Goal: Task Accomplishment & Management: Use online tool/utility

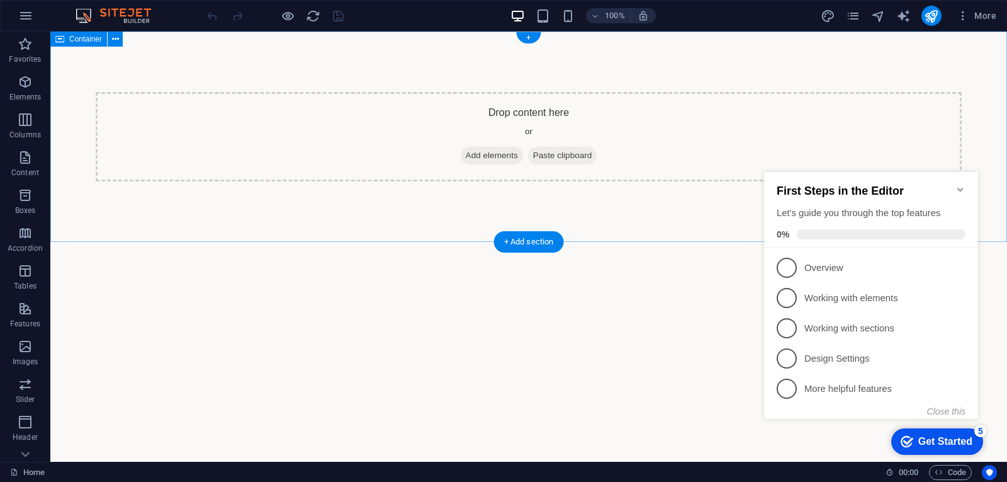
click at [487, 158] on span "Add elements" at bounding box center [492, 156] width 62 height 18
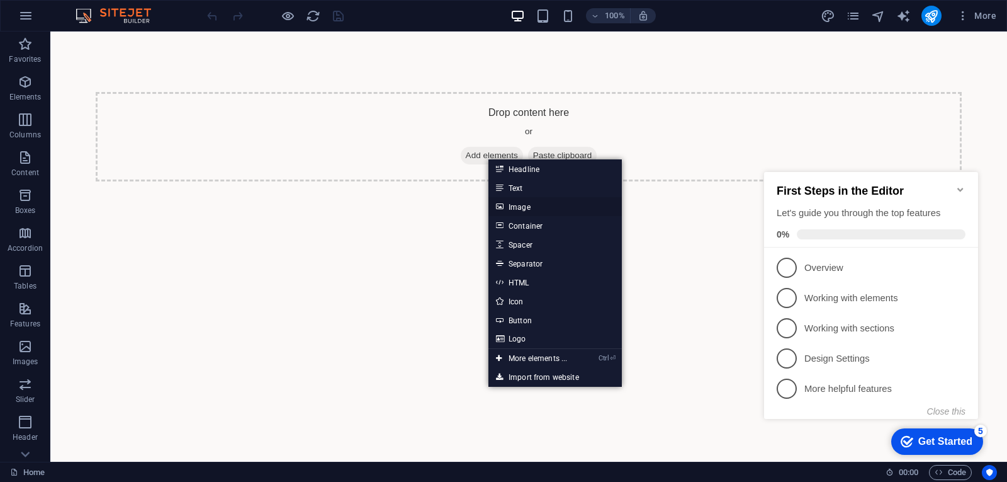
click at [522, 205] on link "Image" at bounding box center [554, 206] width 133 height 19
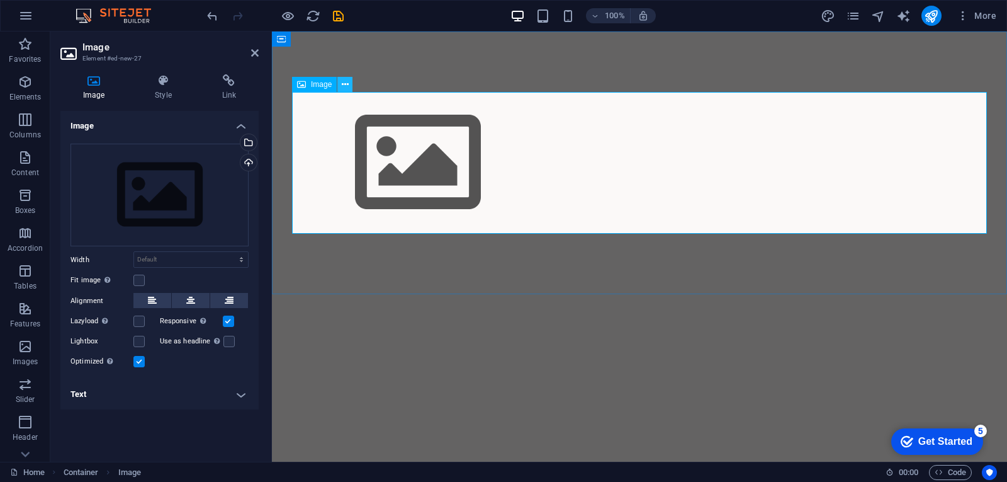
click at [344, 87] on icon at bounding box center [345, 84] width 7 height 13
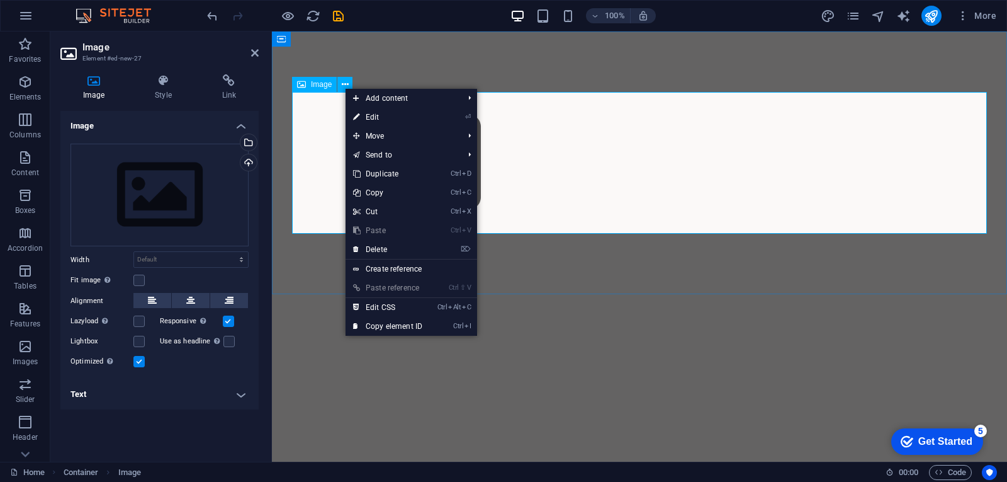
click at [314, 89] on div "Image" at bounding box center [314, 84] width 45 height 15
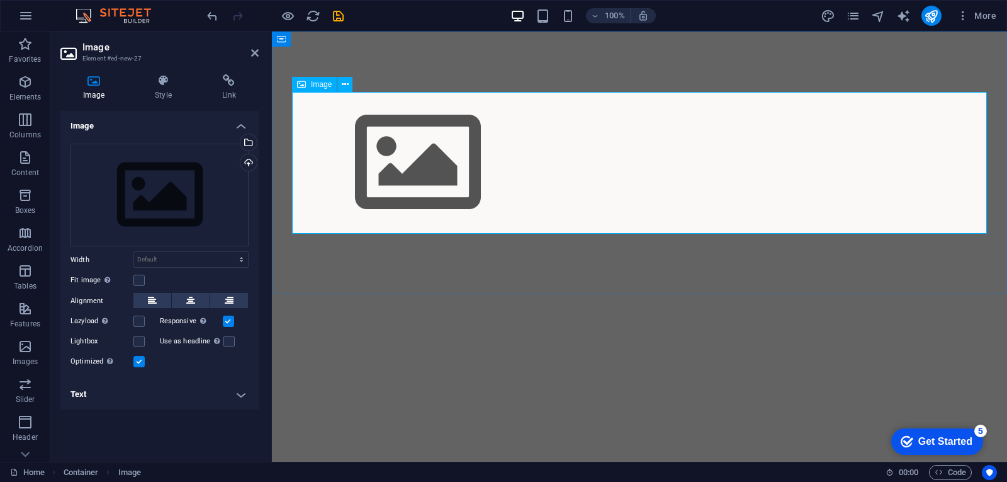
click at [423, 152] on figure at bounding box center [639, 163] width 695 height 142
click at [424, 152] on figure at bounding box center [639, 163] width 695 height 142
click at [248, 144] on div "Select files from the file manager, stock photos, or upload file(s)" at bounding box center [247, 143] width 19 height 19
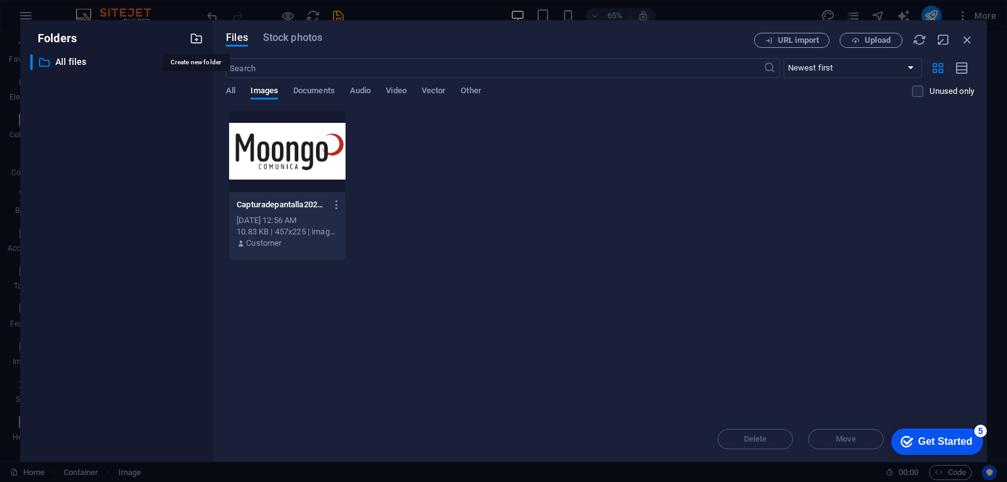
click at [194, 38] on icon "button" at bounding box center [196, 38] width 14 height 14
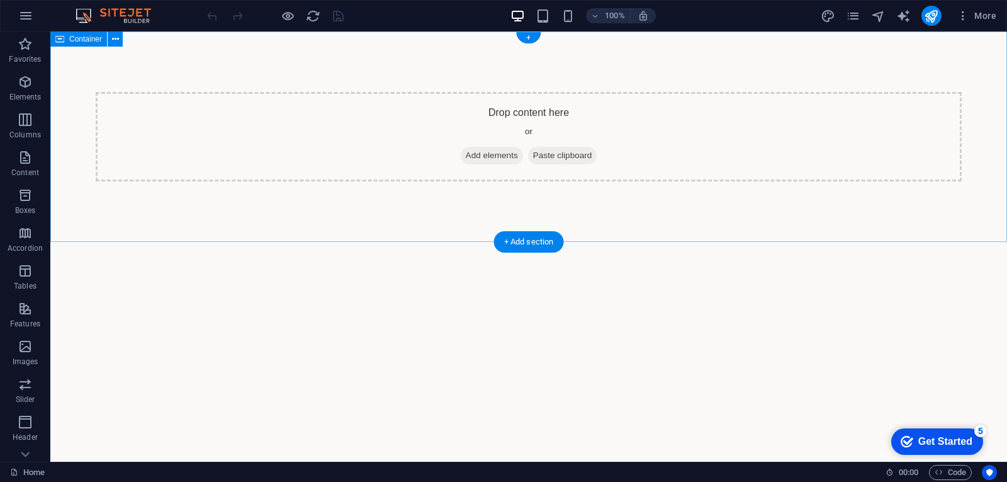
click at [563, 152] on span "Paste clipboard" at bounding box center [562, 156] width 69 height 18
click at [565, 154] on span "Paste clipboard" at bounding box center [562, 156] width 69 height 18
click at [482, 156] on span "Add elements" at bounding box center [492, 156] width 62 height 18
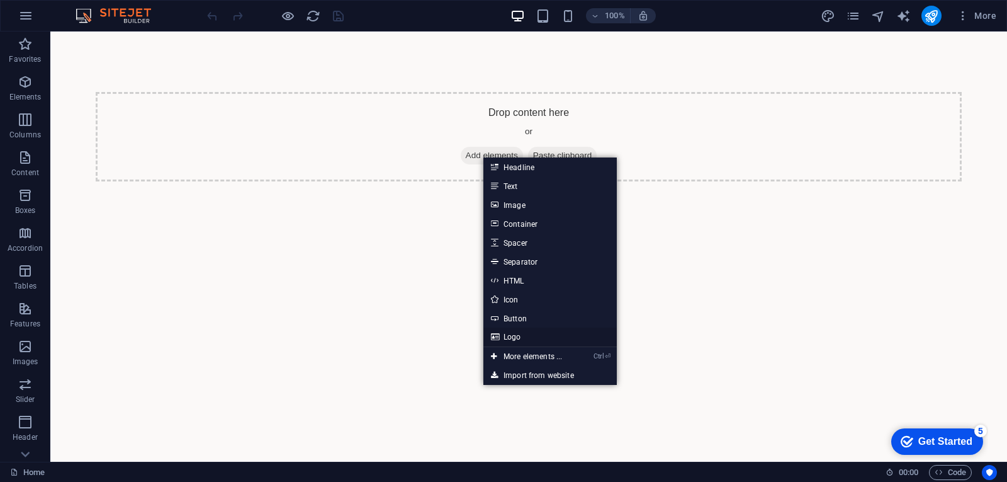
click at [519, 339] on link "Logo" at bounding box center [549, 336] width 133 height 19
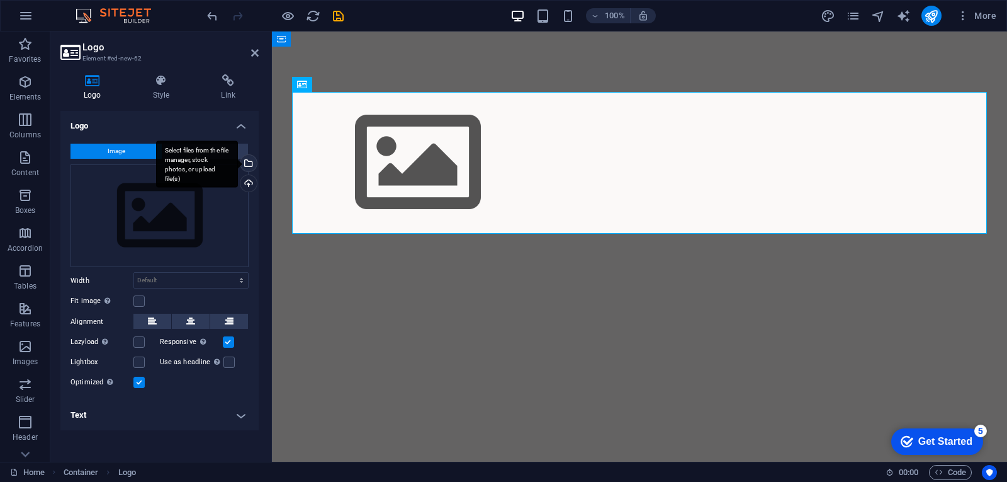
click at [249, 165] on div "Select files from the file manager, stock photos, or upload file(s)" at bounding box center [247, 164] width 19 height 19
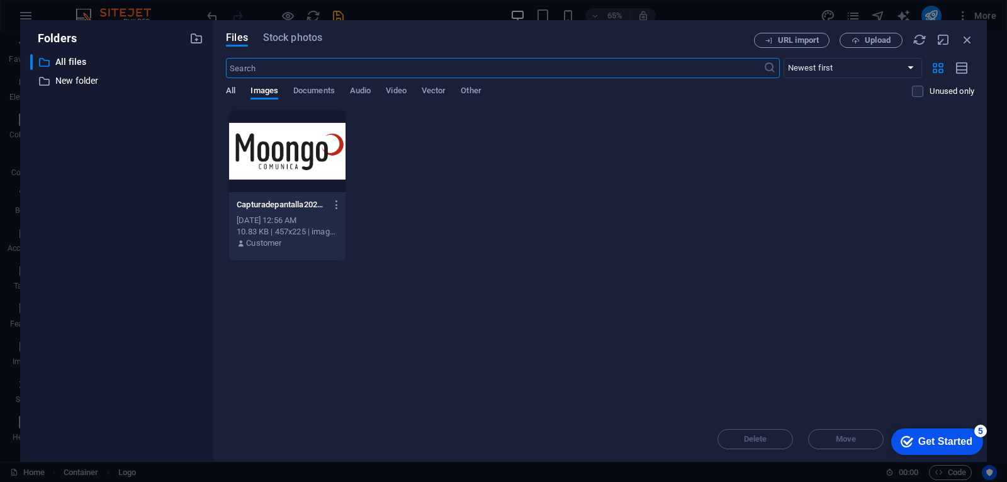
click at [228, 89] on span "All" at bounding box center [230, 92] width 9 height 18
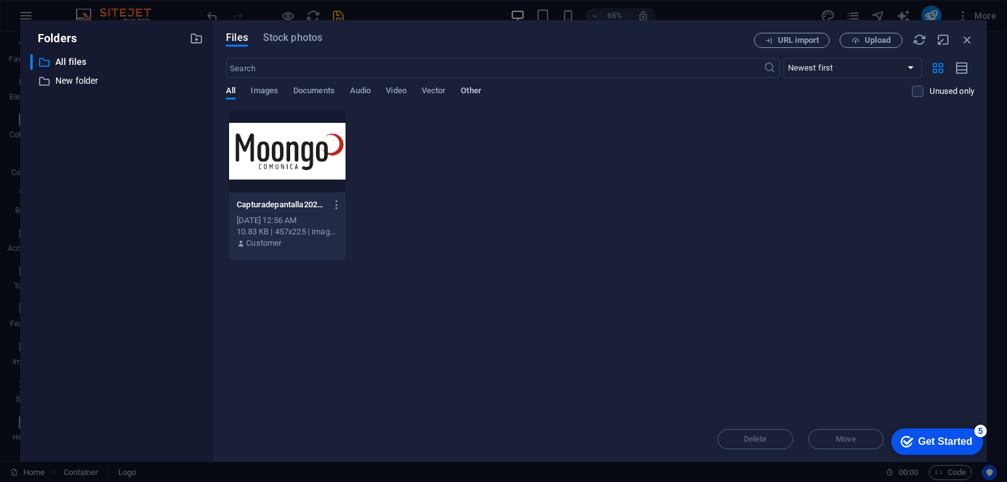
click at [481, 88] on span "Other" at bounding box center [471, 92] width 20 height 18
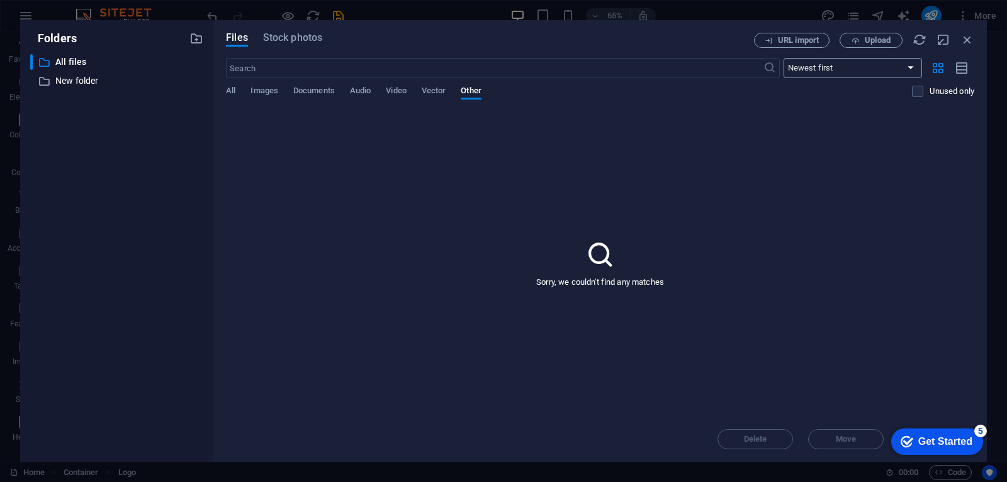
click at [842, 65] on select "Newest first Oldest first Name (A-Z) Name (Z-A) Size (0-9) Size (9-0) Resolutio…" at bounding box center [853, 68] width 138 height 20
click at [63, 59] on p "All files" at bounding box center [117, 62] width 125 height 14
click at [966, 38] on icon "button" at bounding box center [967, 40] width 14 height 14
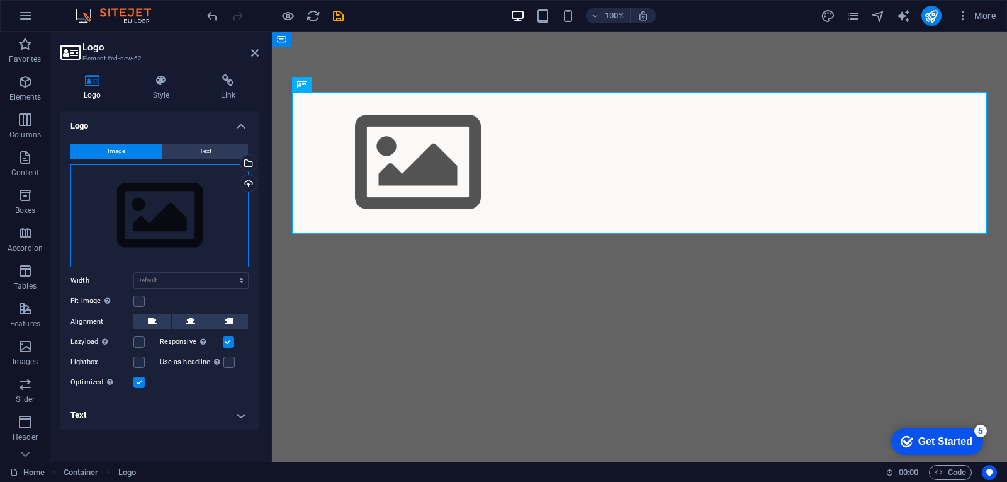
click at [172, 216] on div "Drag files here, click to choose files or select files from Files or our free s…" at bounding box center [159, 215] width 178 height 103
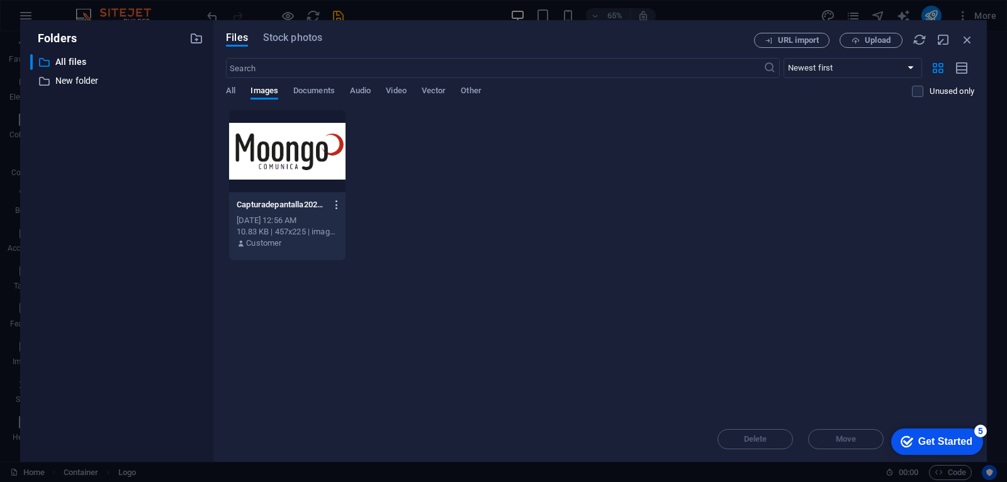
click at [334, 205] on icon "button" at bounding box center [337, 204] width 12 height 11
click at [329, 444] on h6 "Delete" at bounding box center [345, 448] width 54 height 15
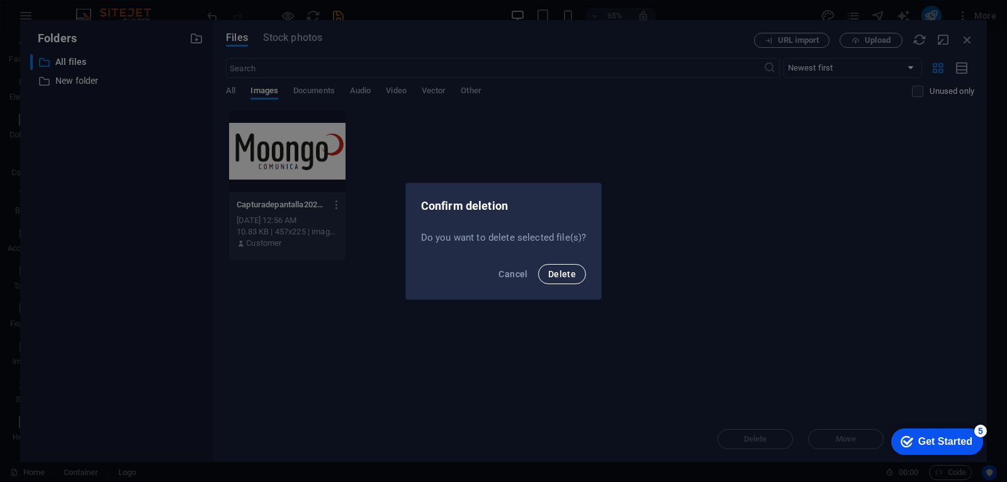
click at [559, 274] on span "Delete" at bounding box center [562, 274] width 28 height 10
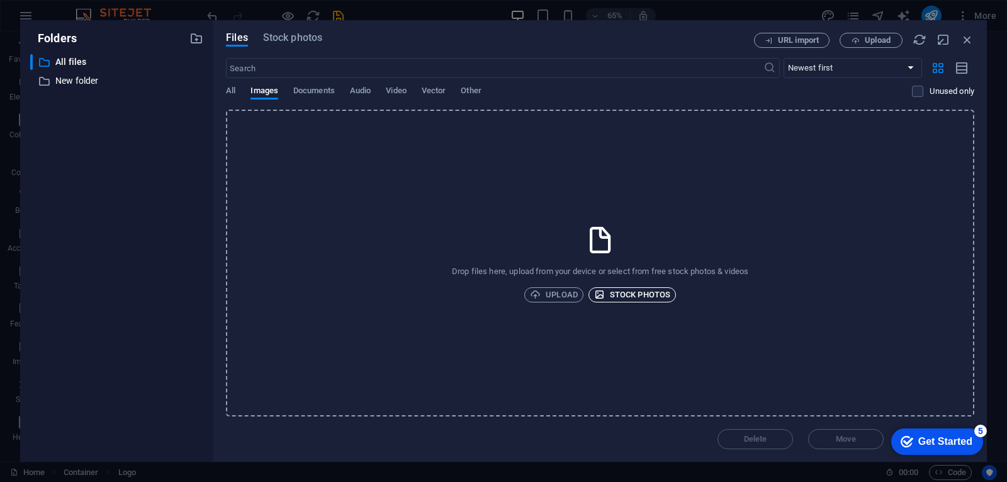
click at [641, 295] on span "Stock photos" at bounding box center [632, 294] width 76 height 15
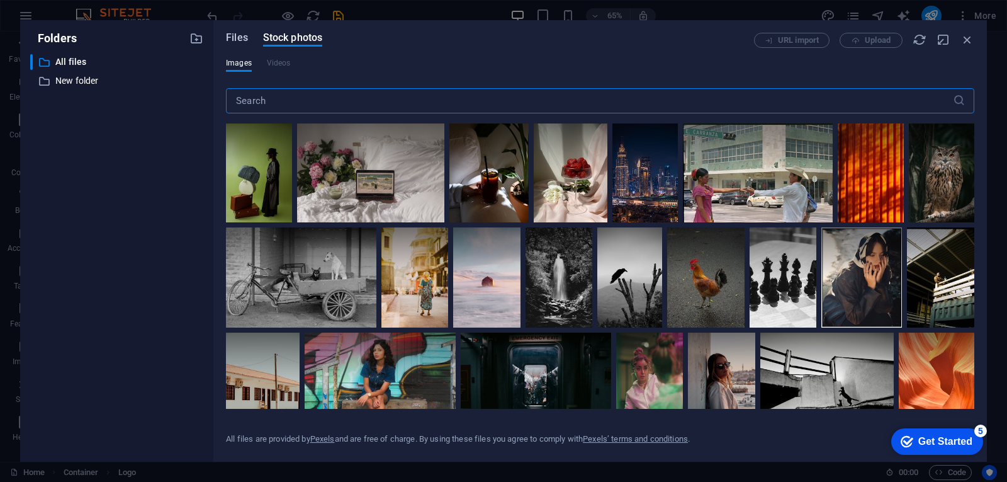
click at [237, 37] on span "Files" at bounding box center [237, 37] width 22 height 15
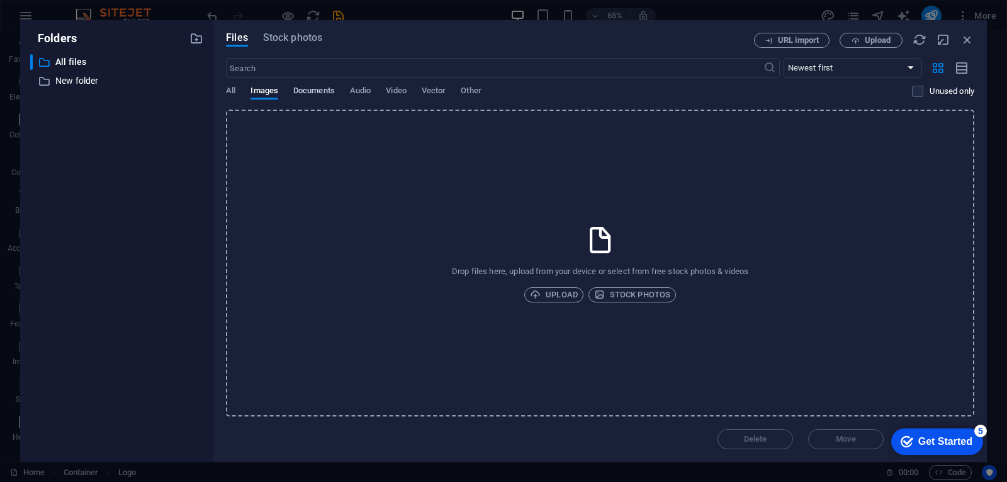
click at [320, 89] on span "Documents" at bounding box center [314, 92] width 42 height 18
click at [551, 293] on span "Upload" at bounding box center [554, 294] width 48 height 15
click at [256, 91] on span "Images" at bounding box center [265, 92] width 28 height 18
click at [558, 290] on span "Upload" at bounding box center [554, 294] width 48 height 15
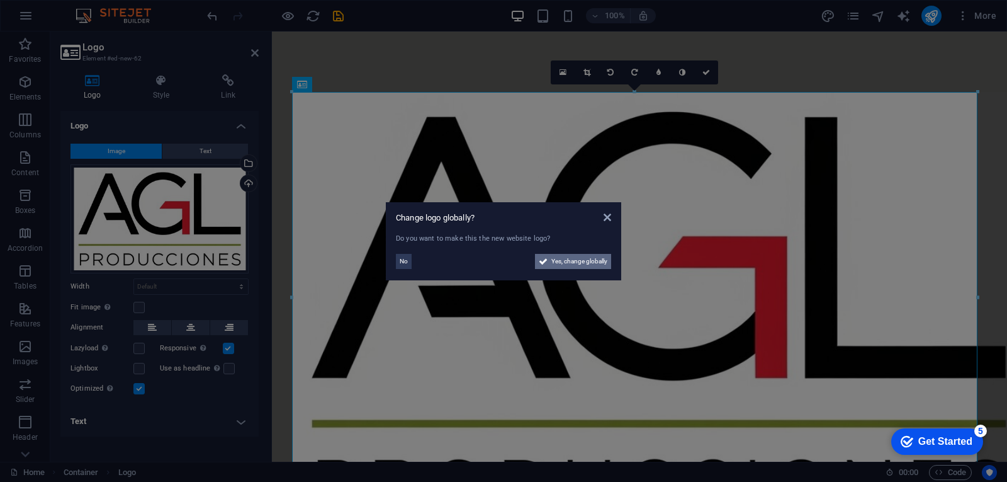
click at [569, 261] on span "Yes, change globally" at bounding box center [579, 261] width 56 height 15
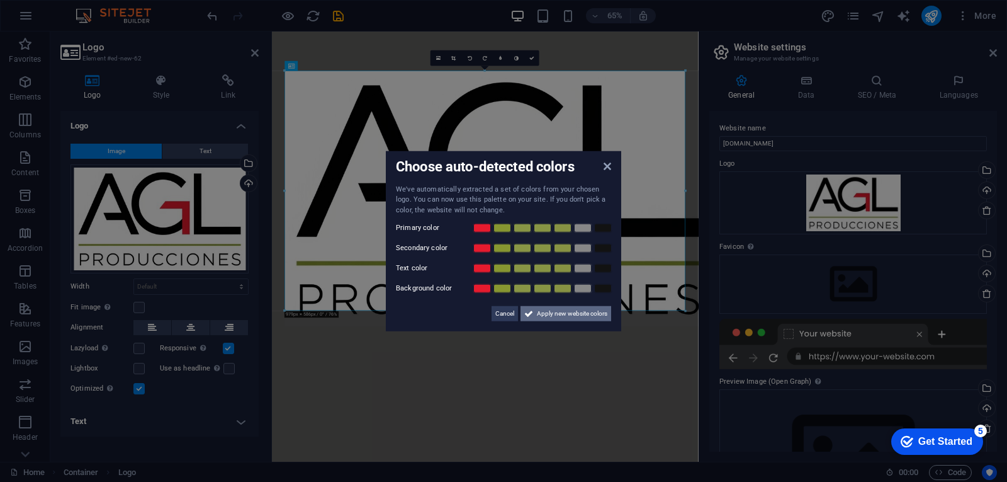
click at [559, 309] on span "Apply new website colors" at bounding box center [572, 313] width 70 height 15
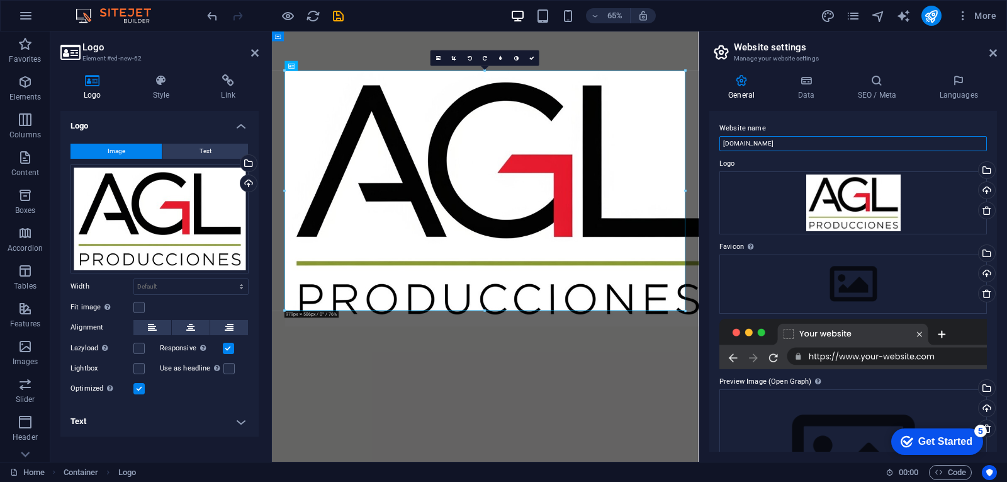
click at [784, 141] on input "[DOMAIN_NAME]" at bounding box center [853, 143] width 268 height 15
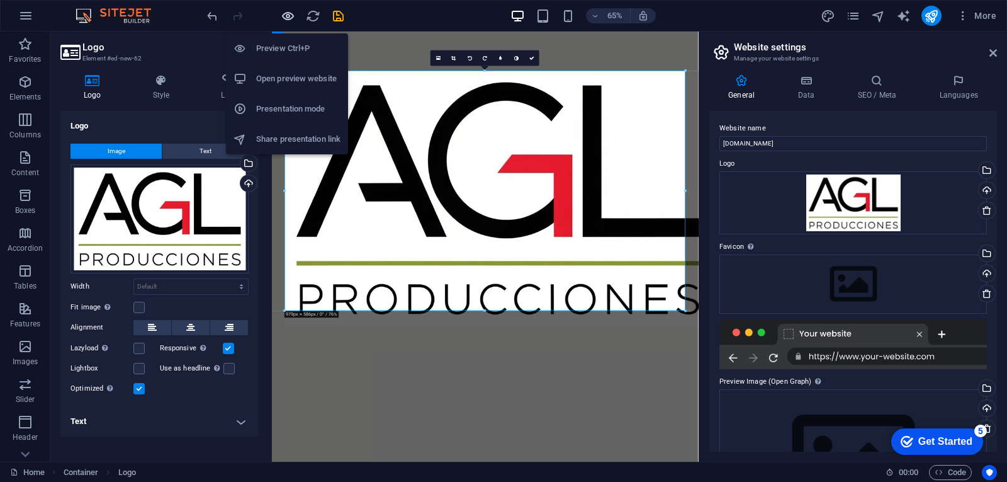
click at [284, 14] on icon "button" at bounding box center [288, 16] width 14 height 14
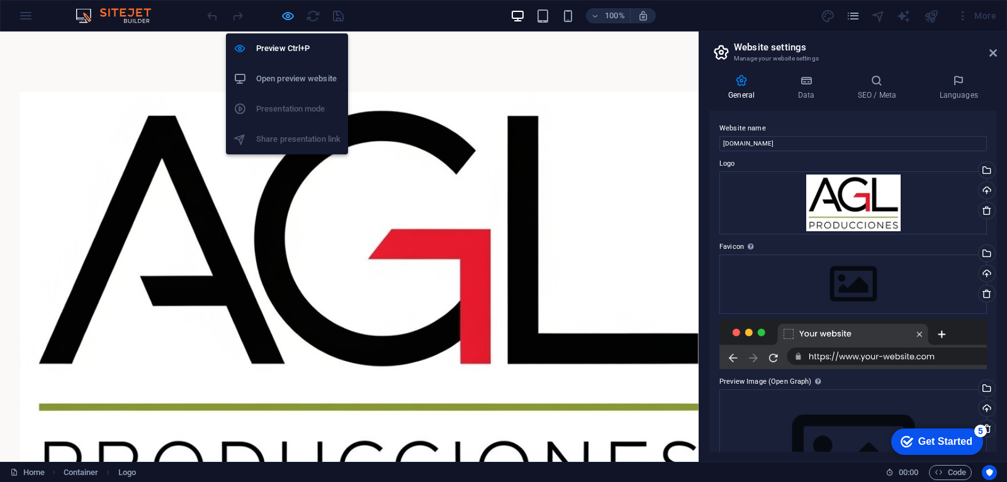
click at [284, 14] on icon "button" at bounding box center [288, 16] width 14 height 14
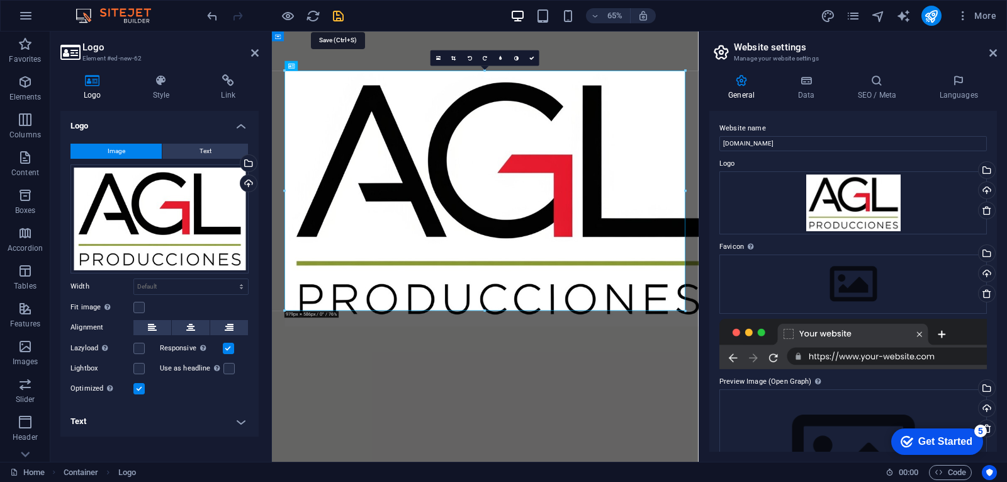
click at [338, 15] on icon "save" at bounding box center [338, 16] width 14 height 14
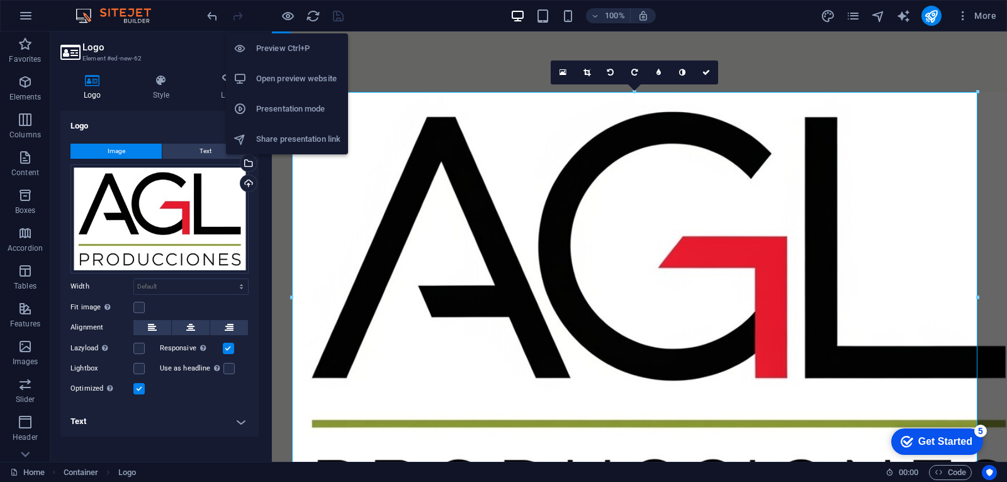
click at [273, 76] on h6 "Open preview website" at bounding box center [298, 78] width 84 height 15
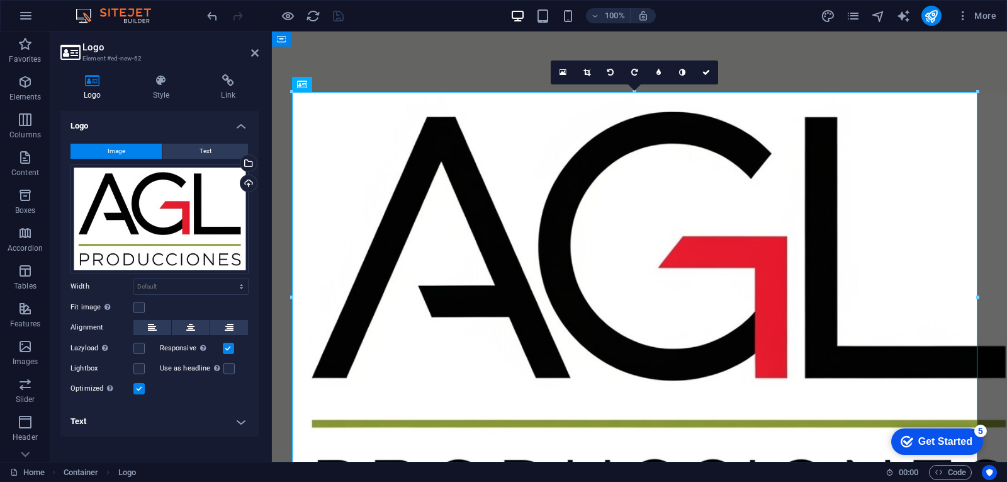
click at [100, 50] on h2 "Logo" at bounding box center [170, 47] width 176 height 11
click at [74, 51] on icon at bounding box center [69, 52] width 19 height 18
click at [253, 52] on icon at bounding box center [255, 53] width 8 height 10
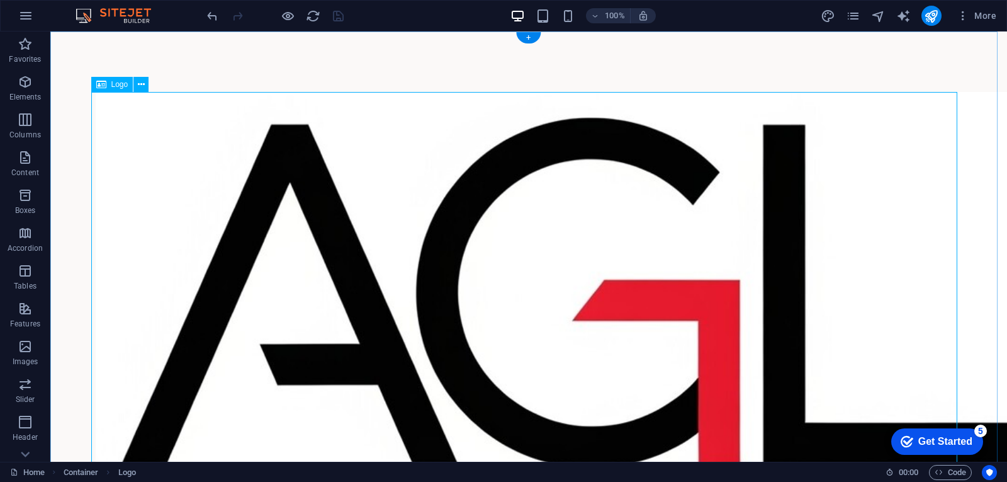
click at [466, 115] on div at bounding box center [529, 378] width 866 height 573
click at [464, 93] on div at bounding box center [529, 378] width 866 height 573
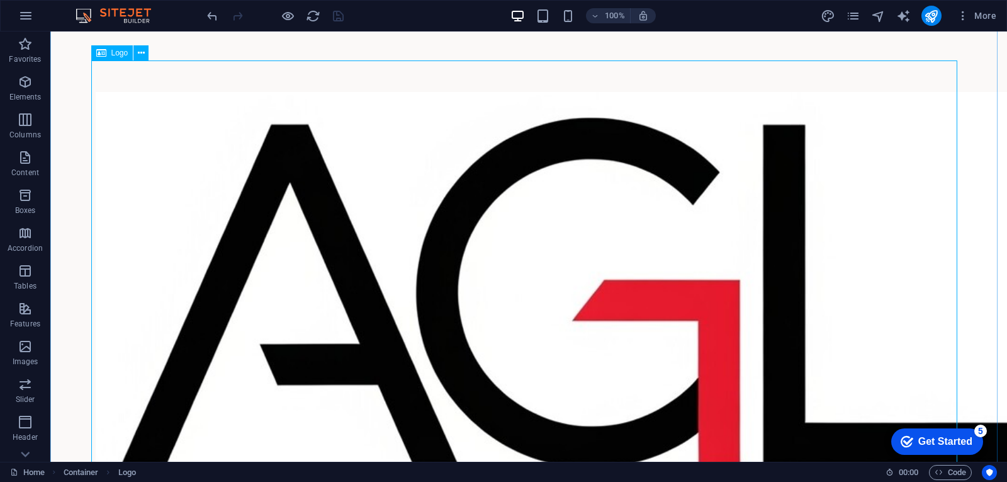
scroll to position [210, 0]
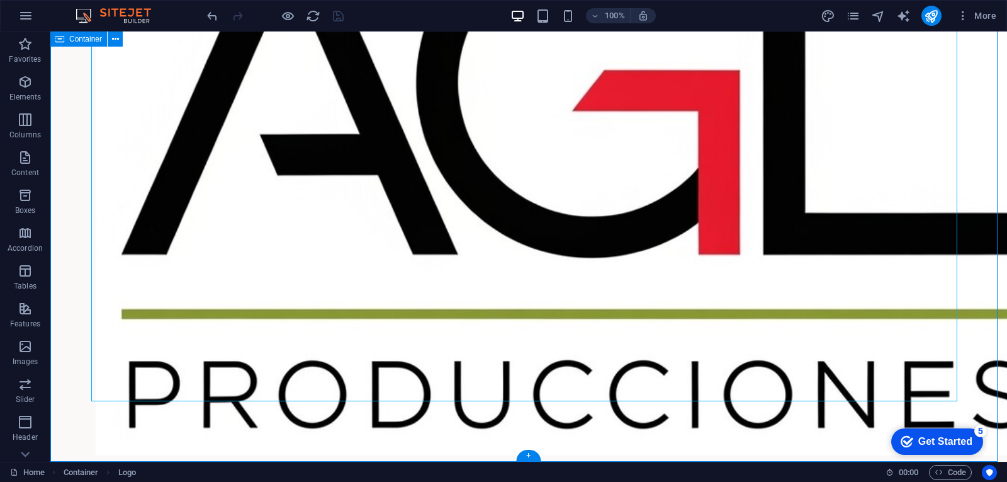
click at [957, 209] on div at bounding box center [528, 169] width 957 height 694
drag, startPoint x: 957, startPoint y: 209, endPoint x: 695, endPoint y: 210, distance: 261.8
click at [695, 210] on div at bounding box center [529, 168] width 866 height 573
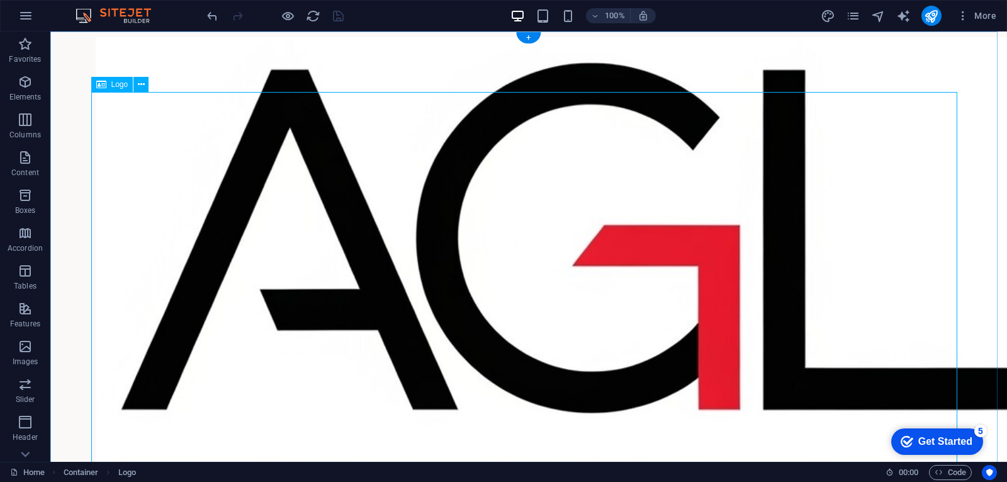
scroll to position [0, 0]
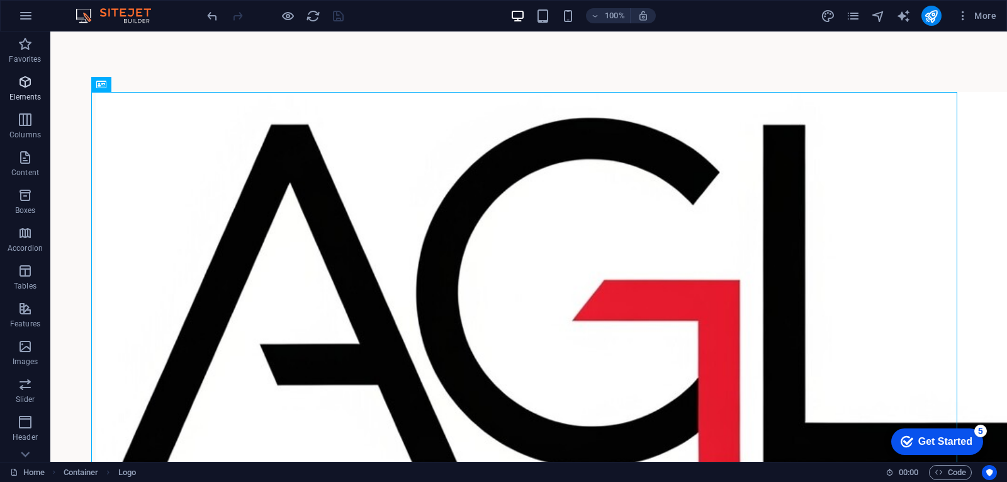
click at [32, 90] on span "Elements" at bounding box center [25, 89] width 50 height 30
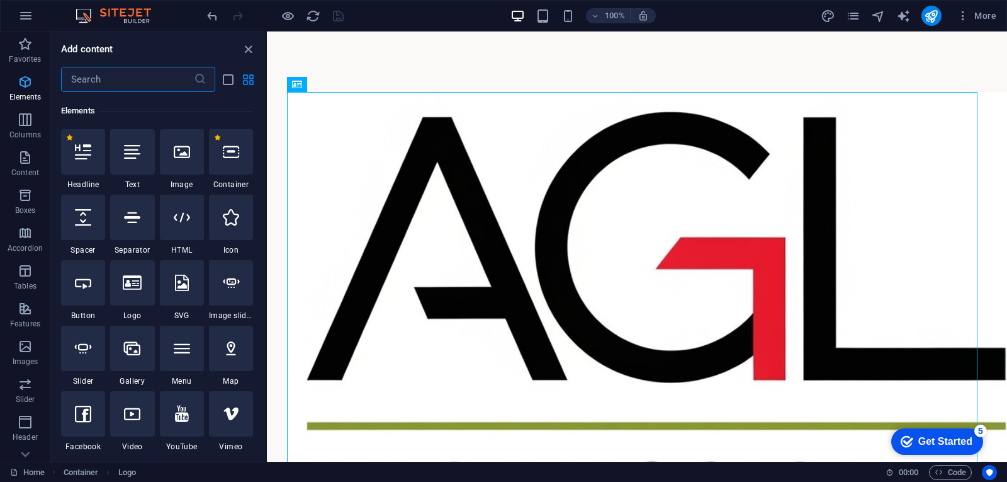
scroll to position [134, 0]
click at [318, 84] on span "Logo" at bounding box center [315, 85] width 17 height 8
click at [337, 84] on icon at bounding box center [337, 84] width 7 height 13
click at [476, 51] on div at bounding box center [637, 313] width 740 height 564
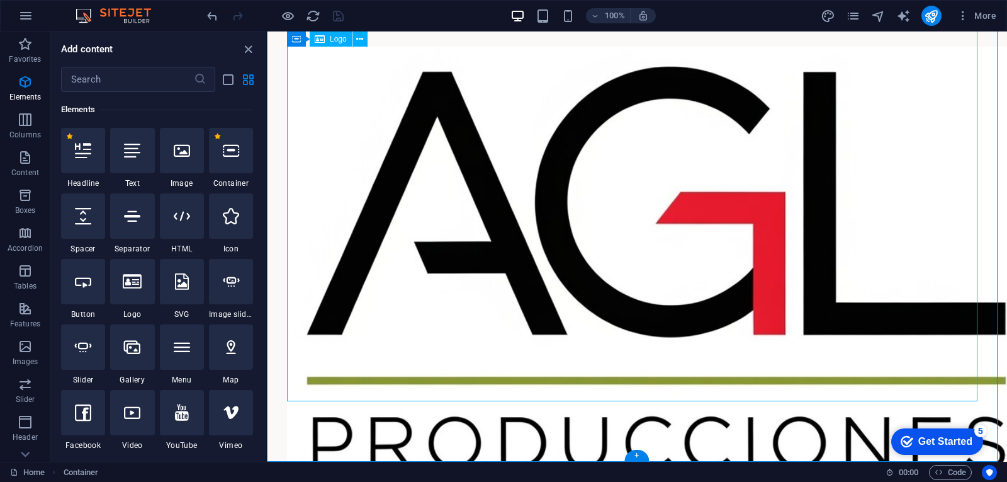
scroll to position [0, 0]
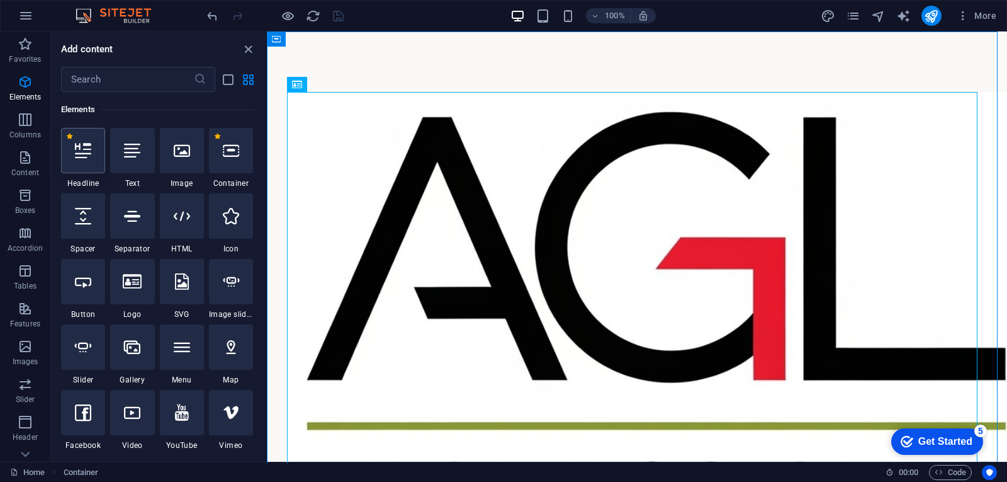
click at [80, 156] on icon at bounding box center [83, 150] width 16 height 16
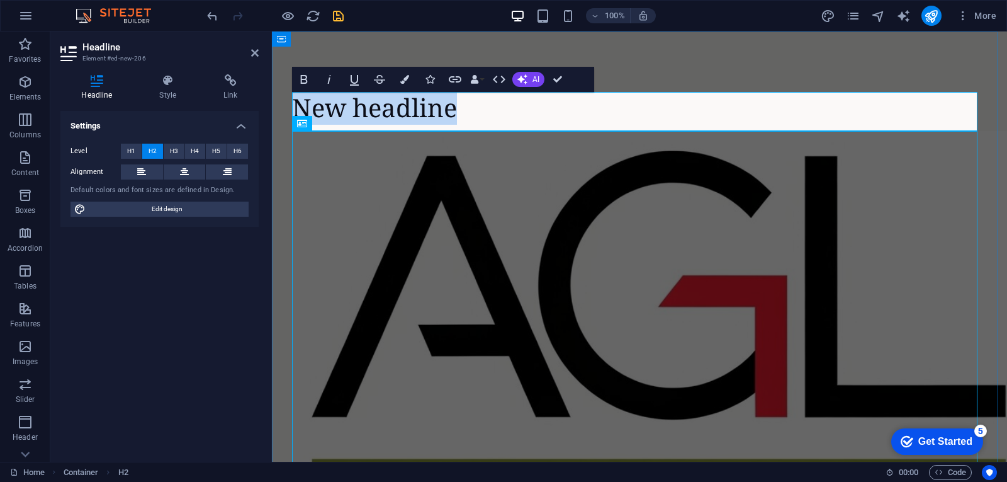
click at [405, 105] on h2 "New headline" at bounding box center [639, 107] width 695 height 31
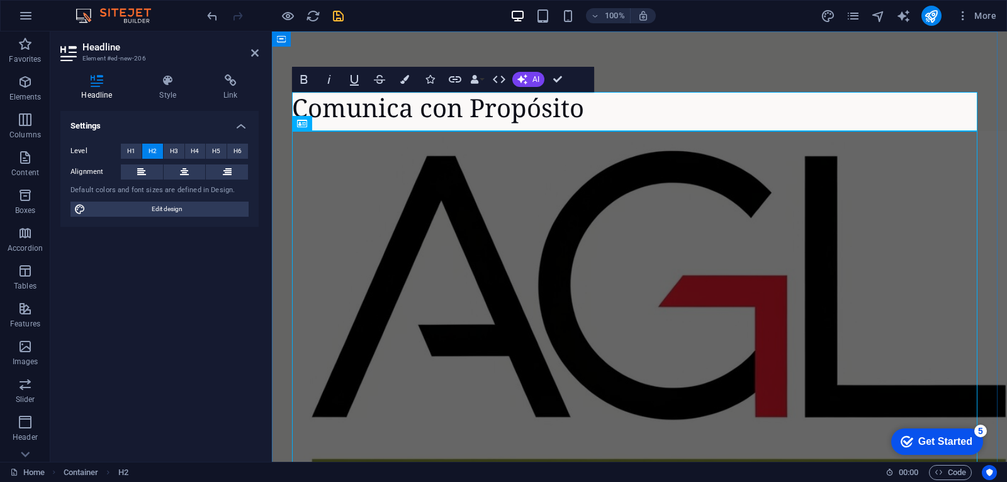
click at [316, 108] on h2 "Comunica con Propósito" at bounding box center [639, 107] width 695 height 31
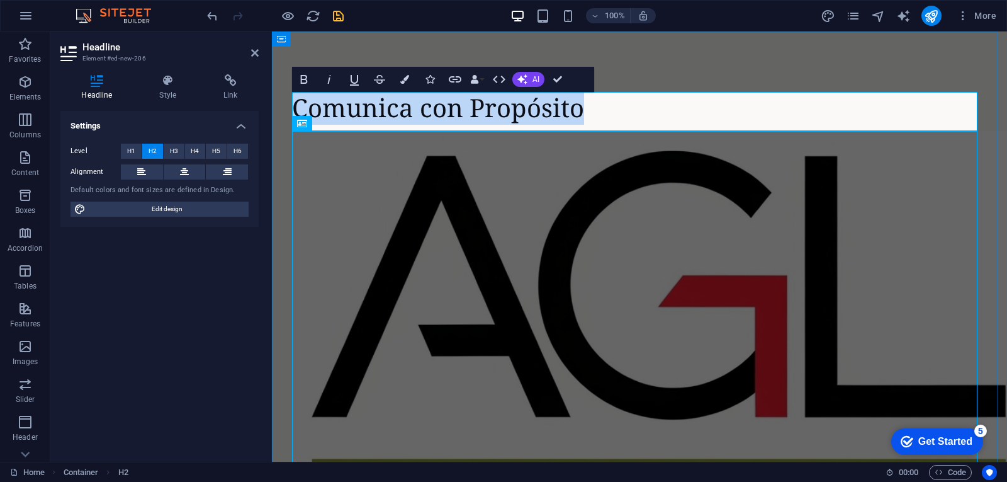
click at [316, 108] on h2 "Comunica con Propósito" at bounding box center [639, 107] width 695 height 31
click at [308, 79] on icon "button" at bounding box center [303, 79] width 15 height 15
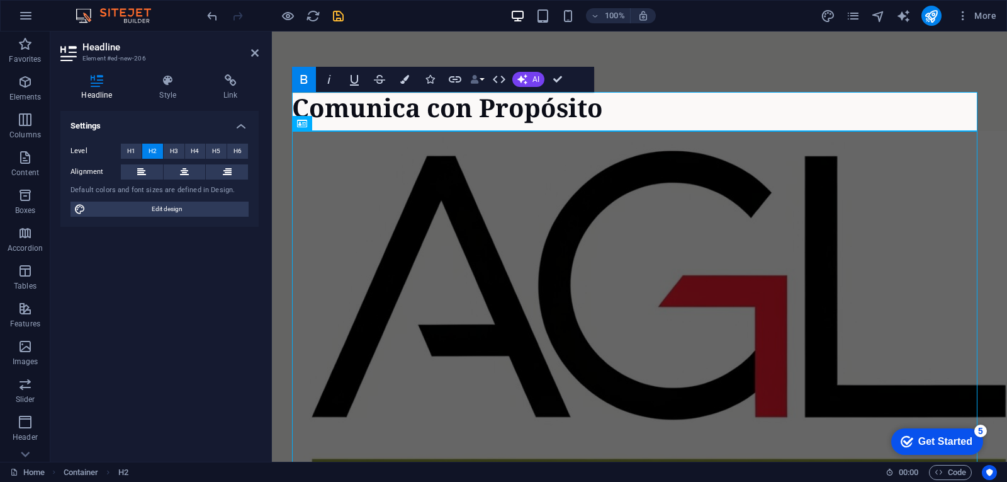
click at [482, 79] on button "Data Bindings" at bounding box center [477, 79] width 18 height 25
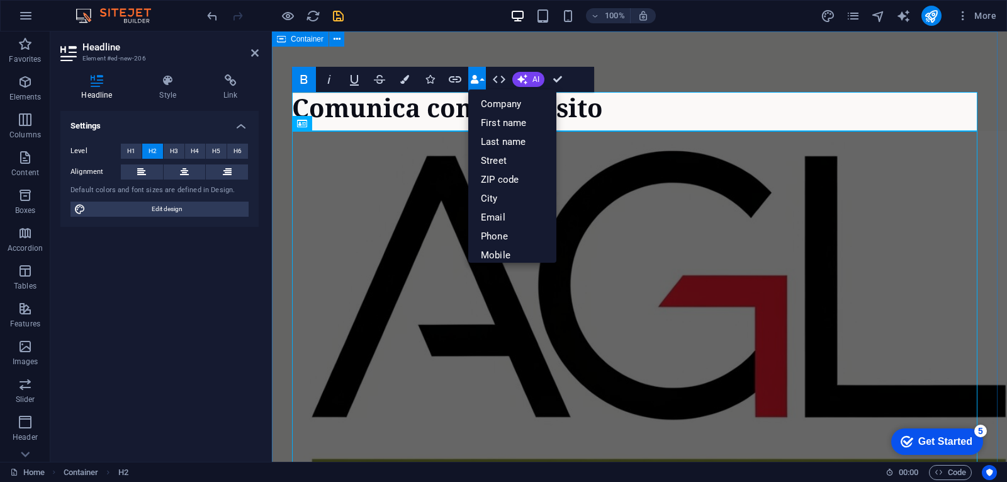
click at [420, 51] on div "Comunica con Propósito" at bounding box center [639, 331] width 735 height 600
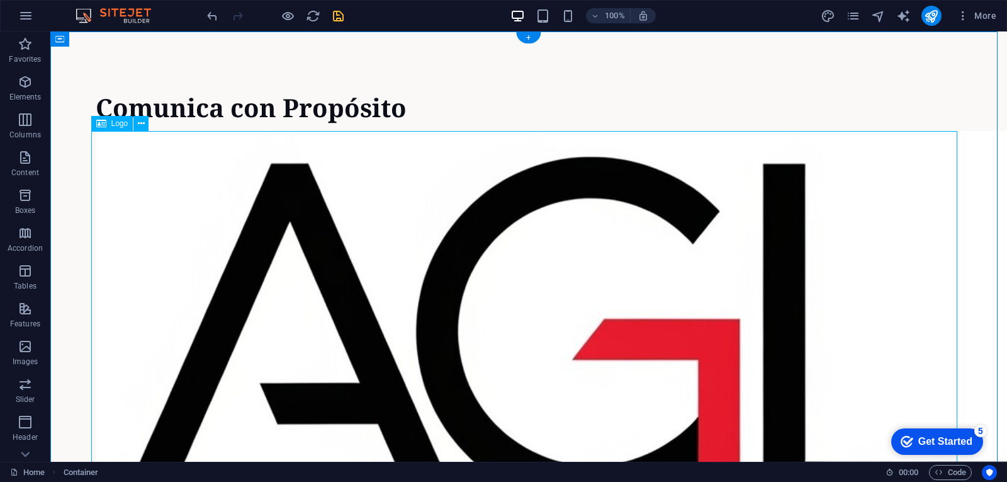
click at [475, 159] on div at bounding box center [529, 417] width 866 height 573
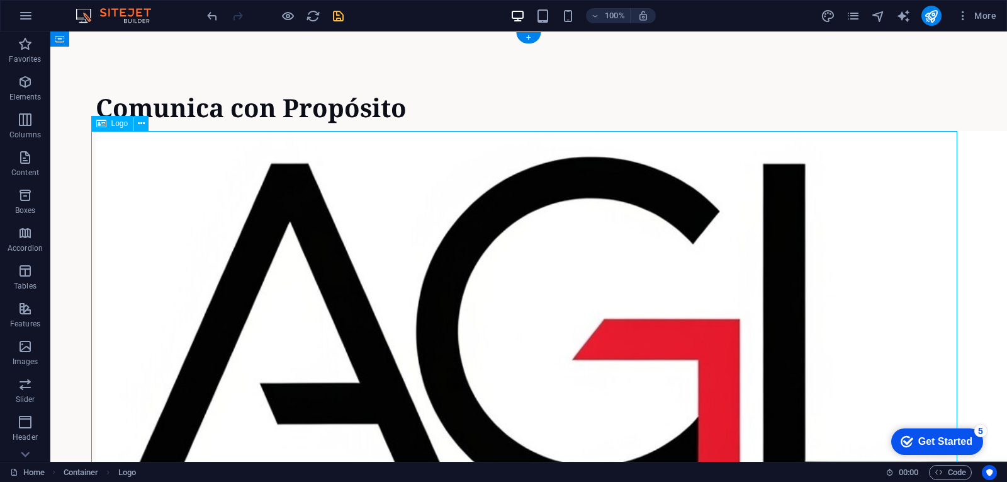
click at [423, 149] on div at bounding box center [529, 417] width 866 height 573
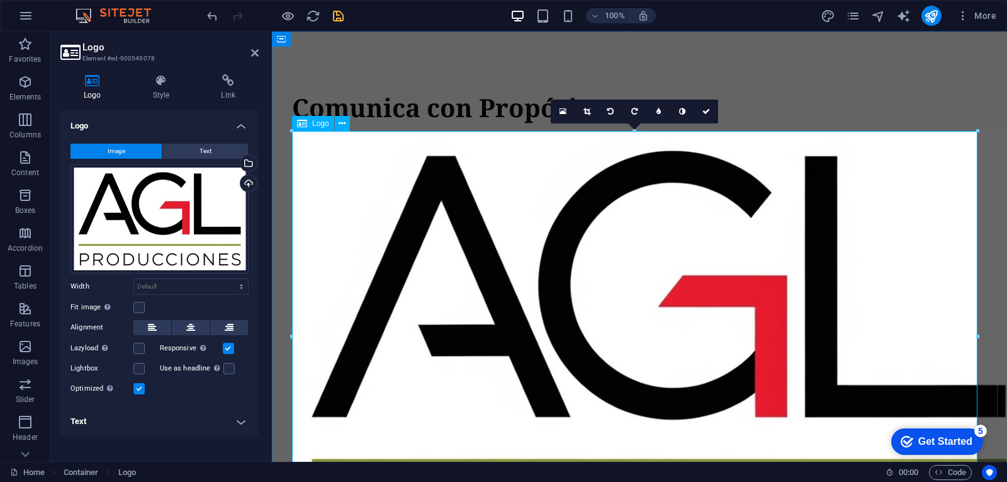
click at [823, 254] on div at bounding box center [639, 351] width 695 height 440
click at [587, 114] on icon at bounding box center [586, 112] width 7 height 8
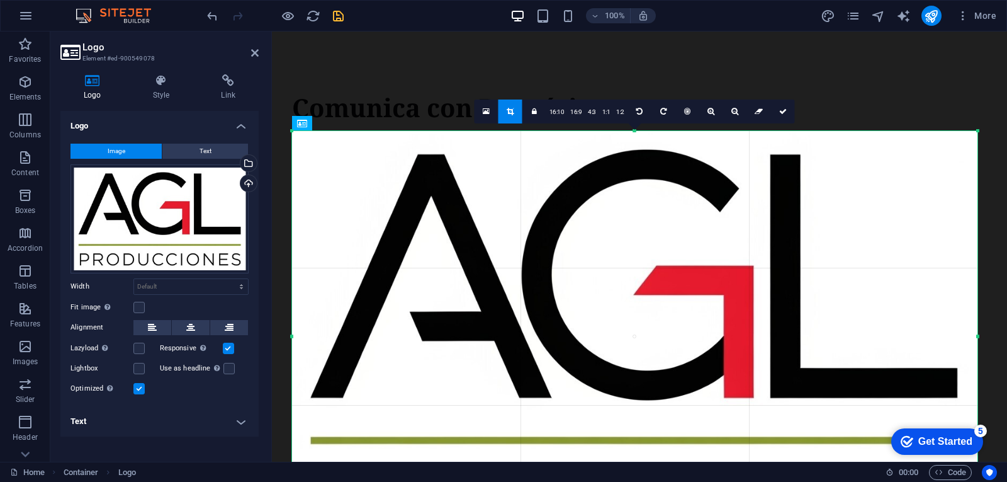
click at [981, 130] on div at bounding box center [634, 336] width 711 height 436
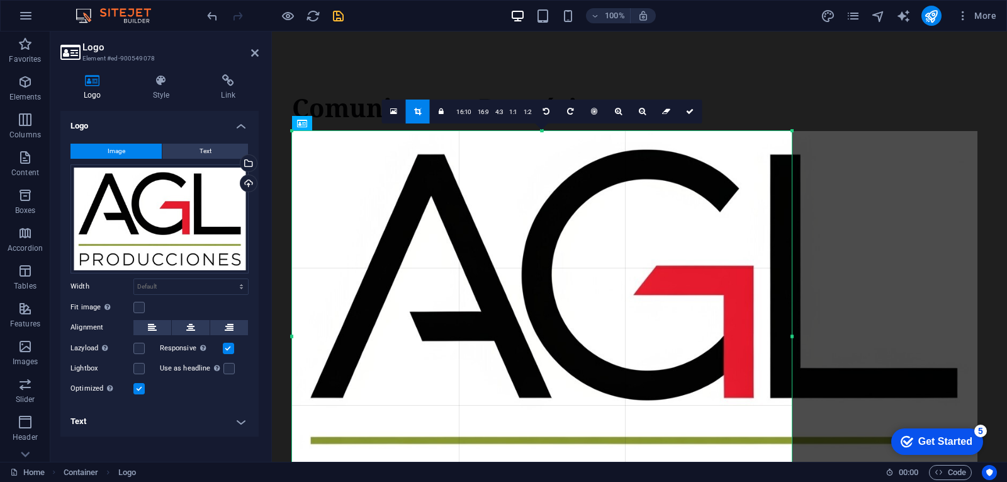
drag, startPoint x: 978, startPoint y: 132, endPoint x: 792, endPoint y: 260, distance: 225.4
click at [792, 260] on div "180 170 160 150 140 130 120 110 100 90 80 70 60 50 40 30 20 10 0 -10 -20 -30 -4…" at bounding box center [542, 336] width 500 height 410
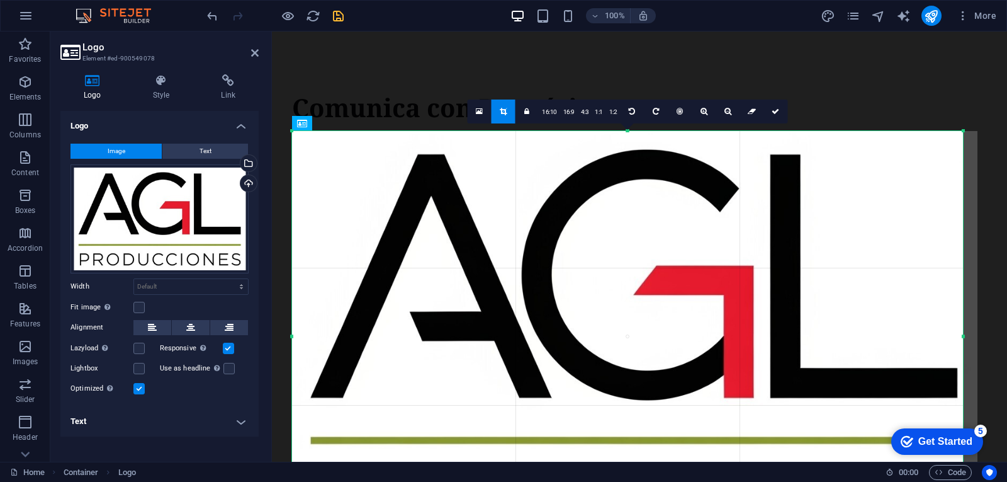
drag, startPoint x: 790, startPoint y: 337, endPoint x: 961, endPoint y: 336, distance: 171.2
click at [961, 336] on div at bounding box center [963, 336] width 4 height 410
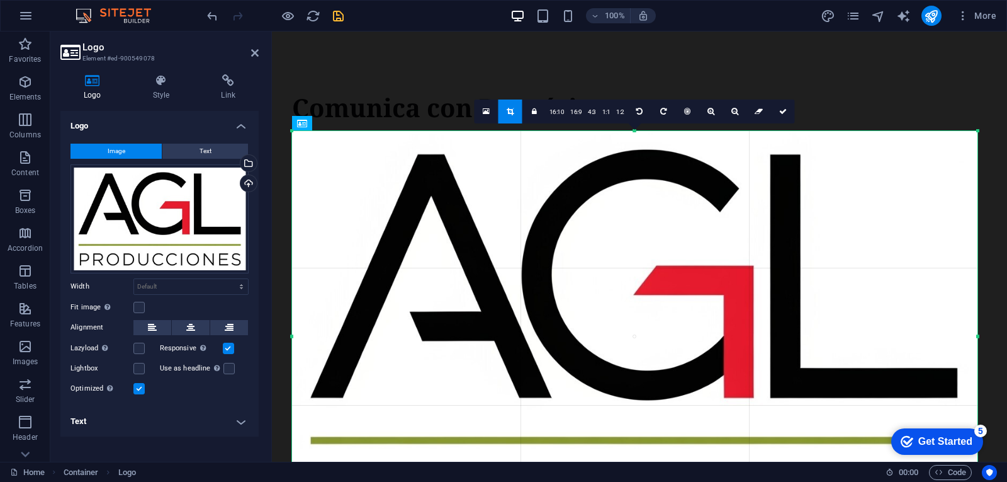
drag, startPoint x: 962, startPoint y: 338, endPoint x: 979, endPoint y: 339, distance: 16.4
click at [979, 339] on div at bounding box center [978, 336] width 4 height 410
click at [580, 111] on link "16:9" at bounding box center [576, 112] width 18 height 24
click at [592, 109] on link "4:3" at bounding box center [592, 112] width 14 height 24
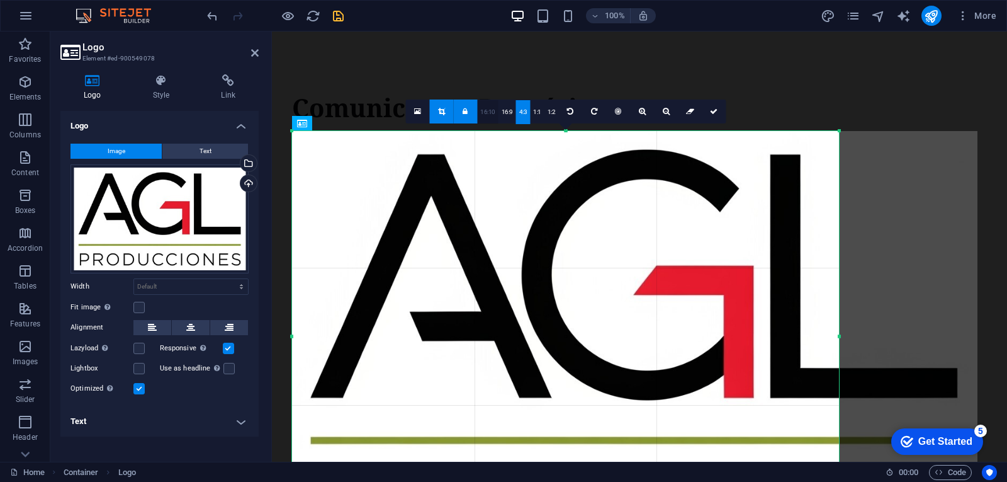
click at [488, 110] on link "16:10" at bounding box center [487, 112] width 21 height 24
click at [510, 110] on link "16:9" at bounding box center [508, 112] width 18 height 24
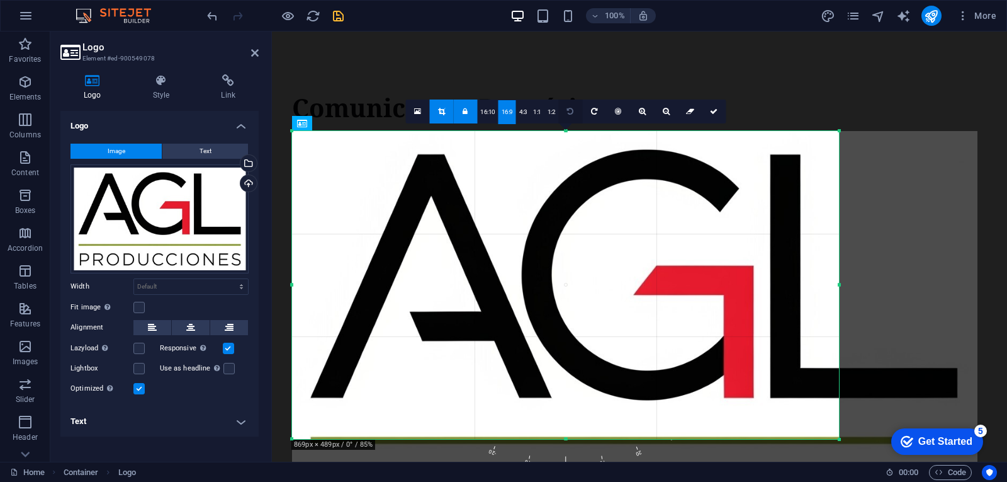
click at [569, 109] on icon at bounding box center [570, 112] width 6 height 8
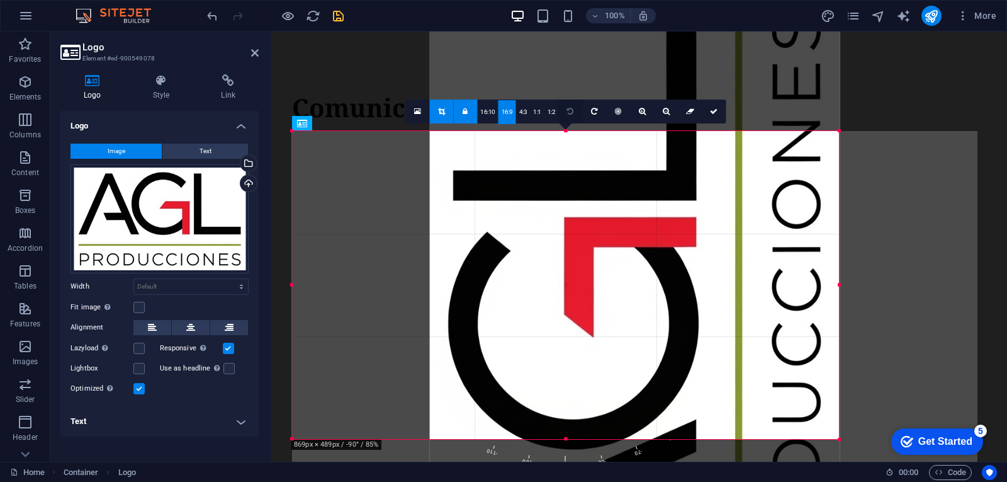
click at [569, 109] on icon at bounding box center [570, 112] width 6 height 8
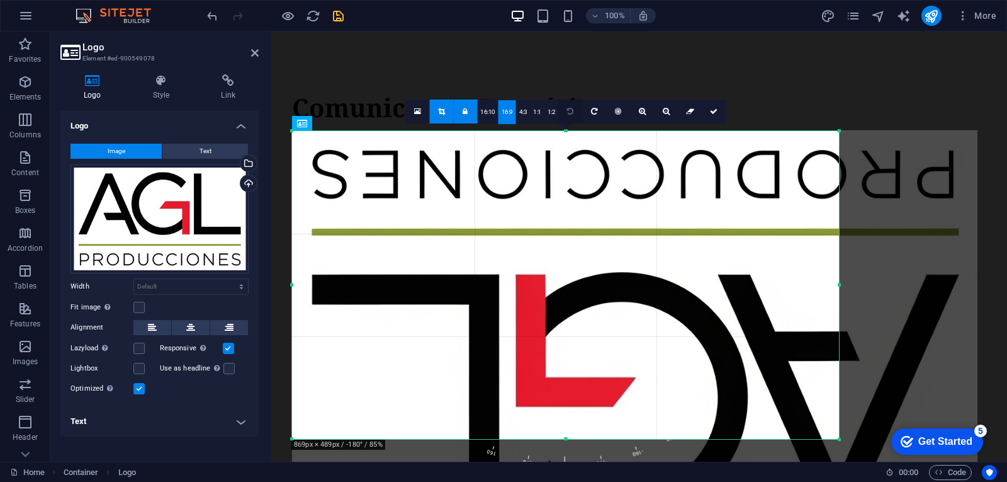
click at [569, 109] on icon at bounding box center [570, 112] width 6 height 8
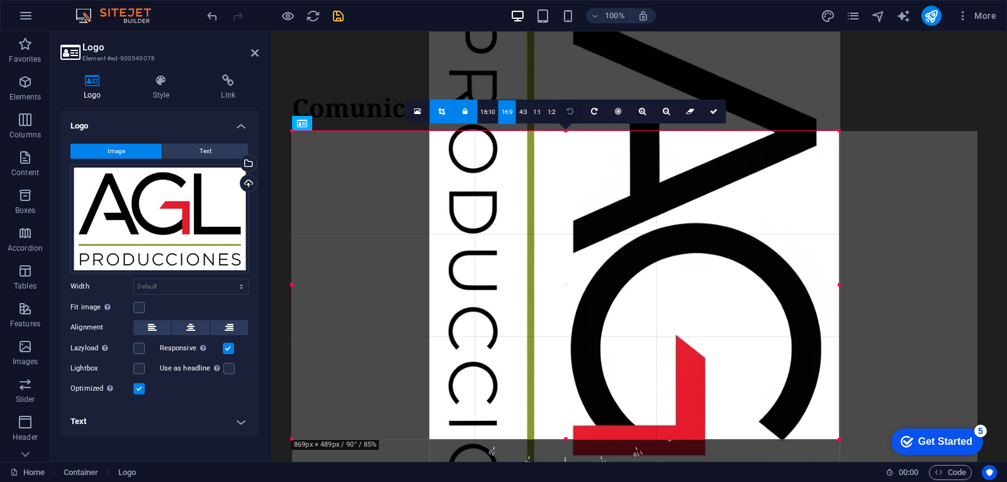
click at [569, 109] on icon at bounding box center [570, 112] width 6 height 8
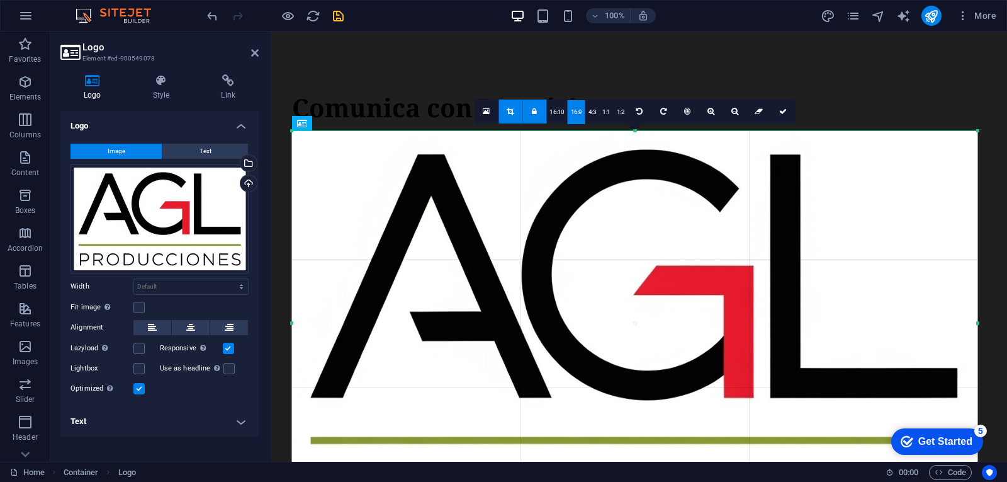
drag, startPoint x: 840, startPoint y: 286, endPoint x: 981, endPoint y: 291, distance: 140.5
click at [977, 291] on div "180 170 160 150 140 130 120 110 100 90 80 70 60 50 40 30 20 10 0 -10 -20 -30 -4…" at bounding box center [634, 323] width 685 height 384
click at [784, 112] on icon at bounding box center [783, 112] width 8 height 8
type input "1089"
select select "px"
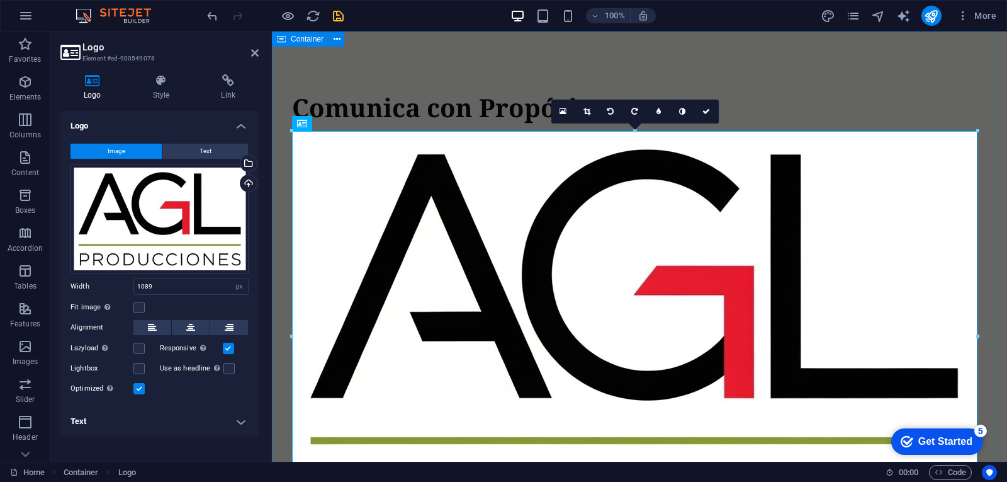
click at [847, 72] on div "Comunica con Propósito" at bounding box center [639, 303] width 735 height 544
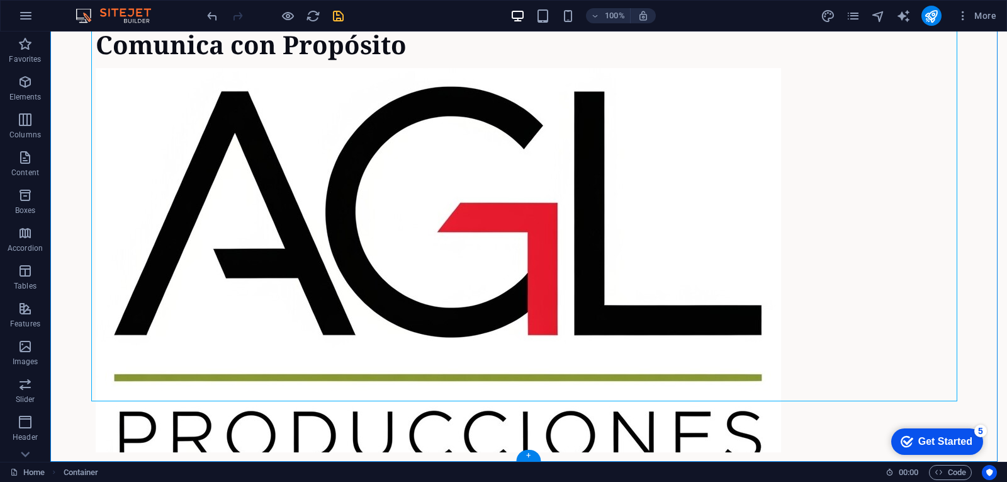
scroll to position [114, 0]
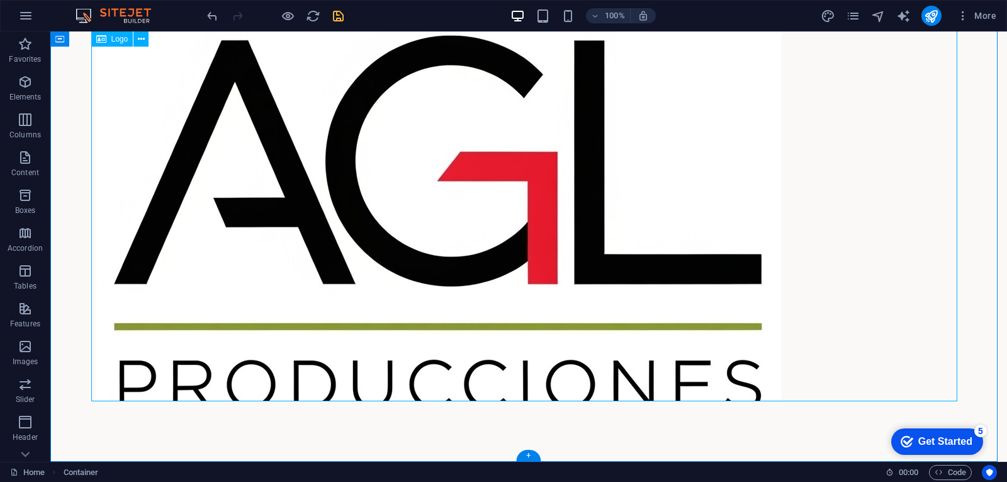
click at [606, 307] on div at bounding box center [529, 209] width 866 height 384
click at [594, 402] on div "Comunica con Propósito" at bounding box center [528, 190] width 957 height 544
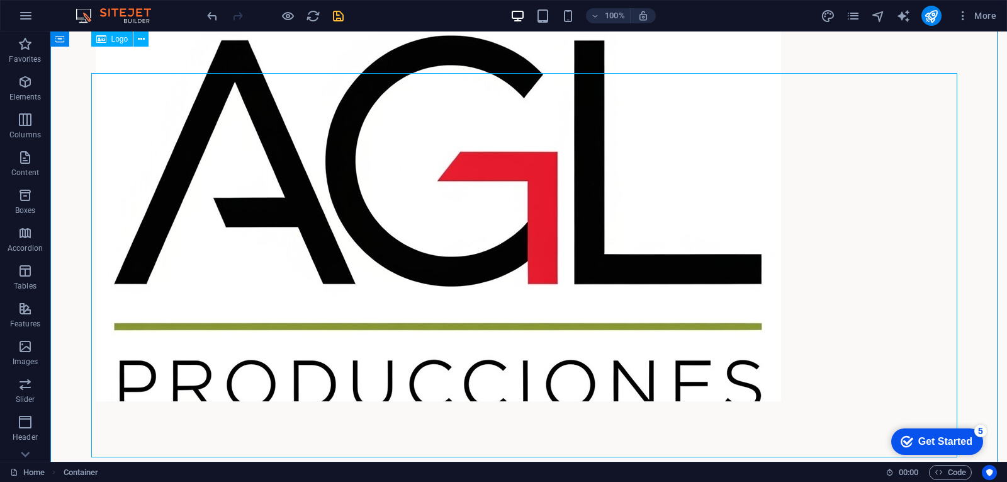
scroll to position [0, 0]
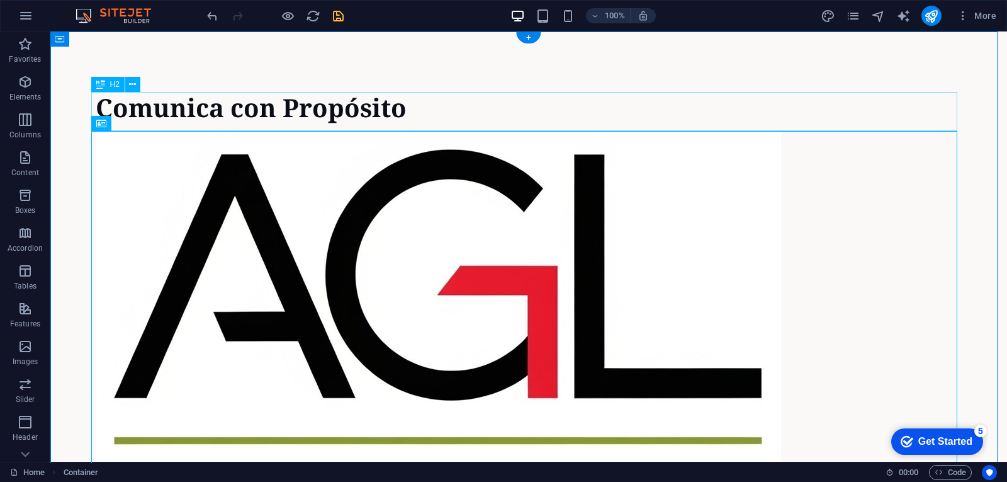
click at [440, 102] on div "Comunica con Propósito" at bounding box center [529, 107] width 866 height 31
click at [426, 132] on div at bounding box center [529, 323] width 866 height 384
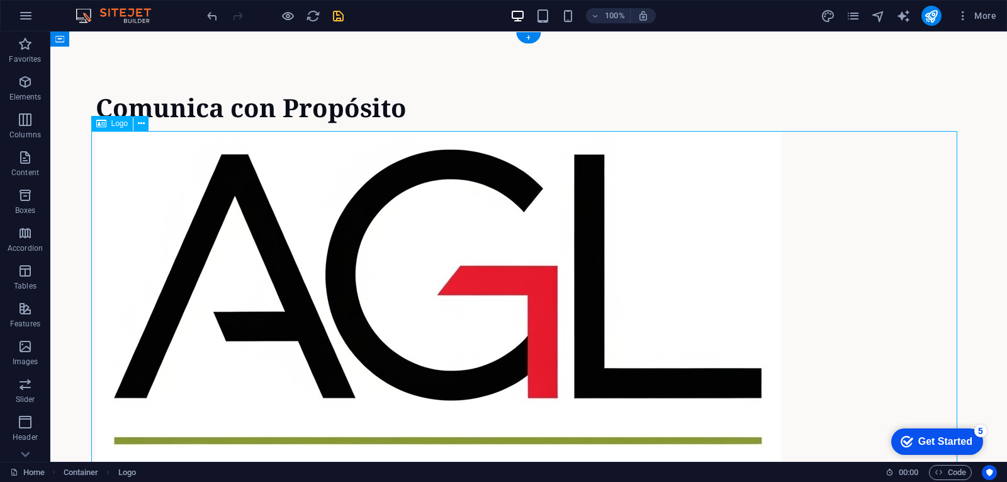
click at [426, 132] on div at bounding box center [529, 323] width 866 height 384
select select "px"
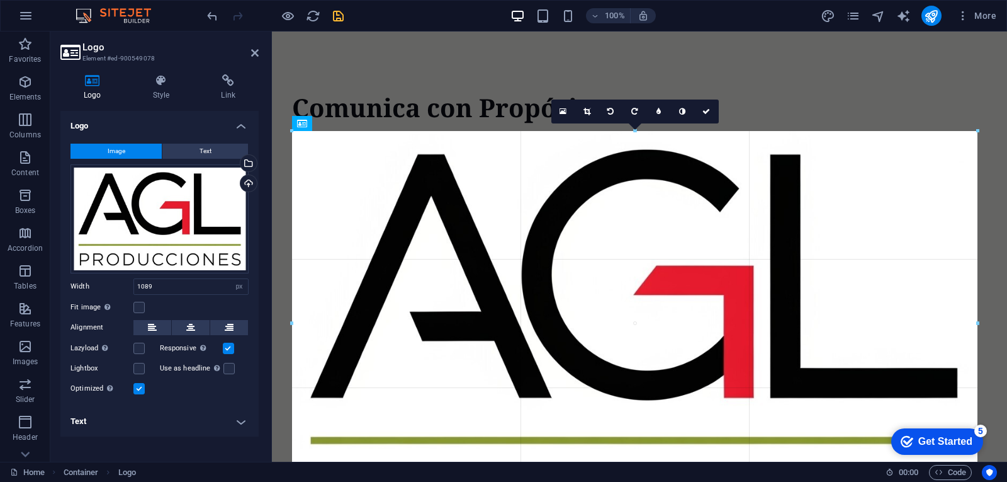
click at [425, 132] on div at bounding box center [634, 130] width 685 height 4
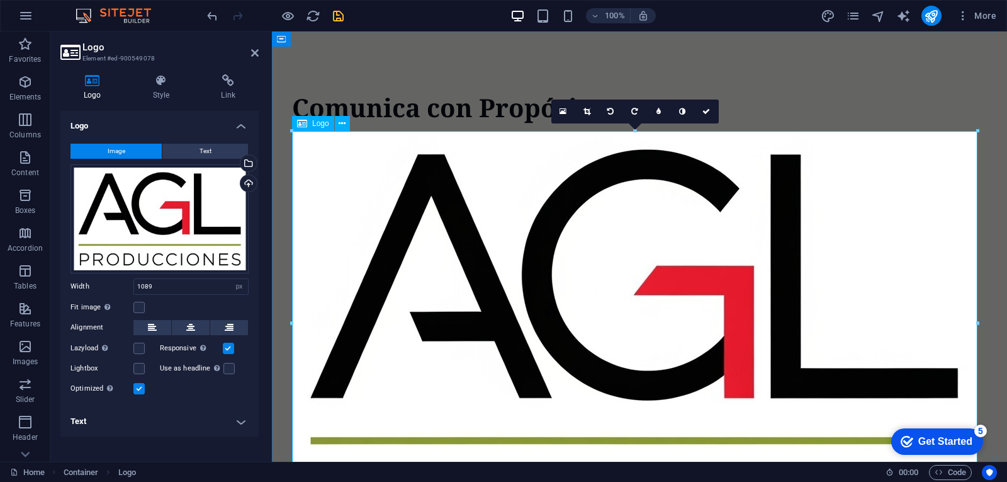
scroll to position [114, 0]
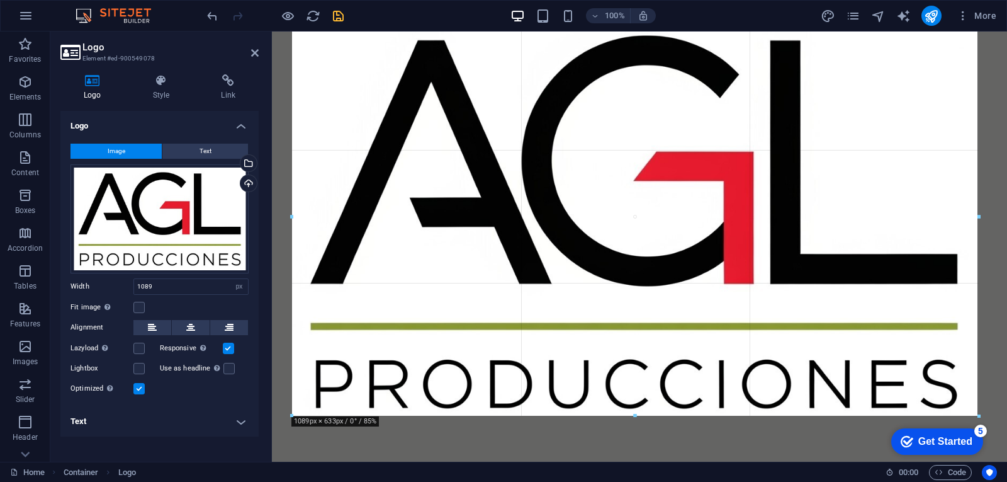
drag, startPoint x: 634, startPoint y: 401, endPoint x: 637, endPoint y: 415, distance: 14.7
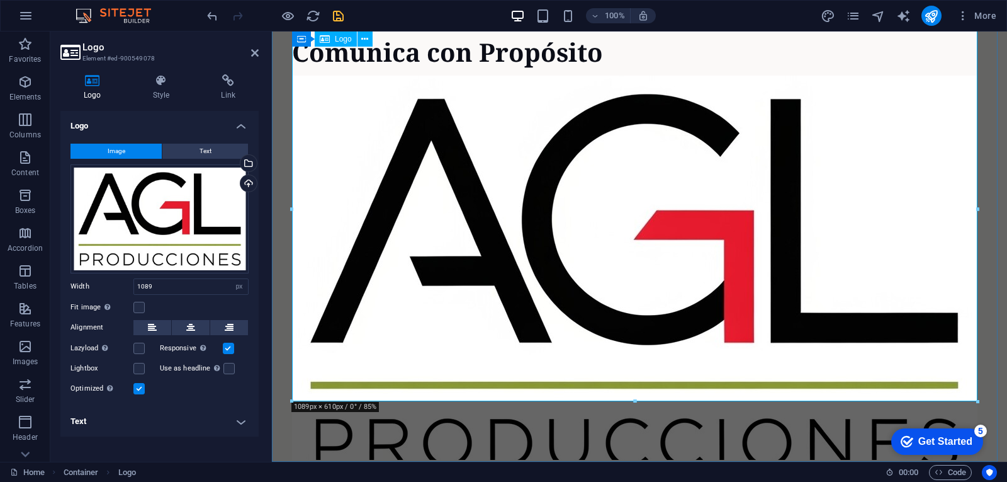
scroll to position [0, 0]
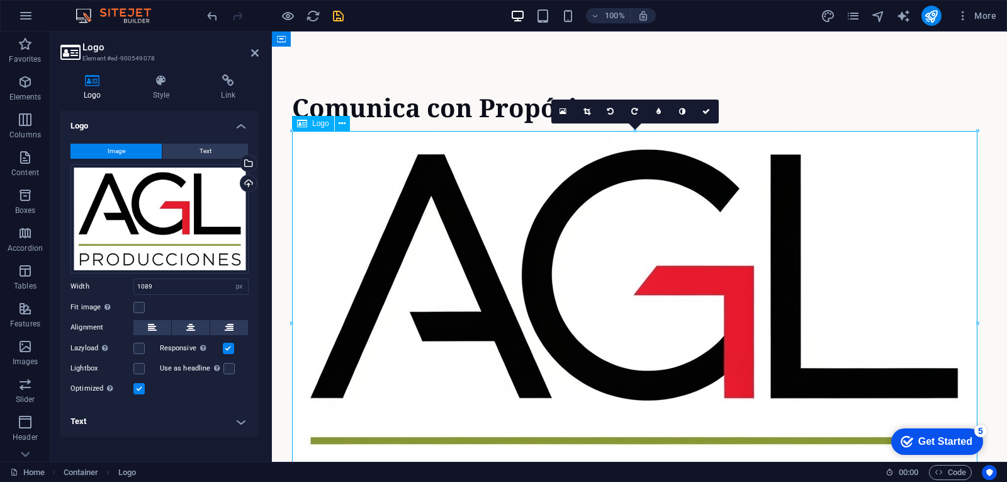
drag, startPoint x: 575, startPoint y: 178, endPoint x: 580, endPoint y: 205, distance: 26.9
click at [580, 205] on div at bounding box center [639, 323] width 695 height 384
click at [606, 134] on div at bounding box center [639, 323] width 695 height 384
click at [602, 186] on div at bounding box center [639, 323] width 695 height 384
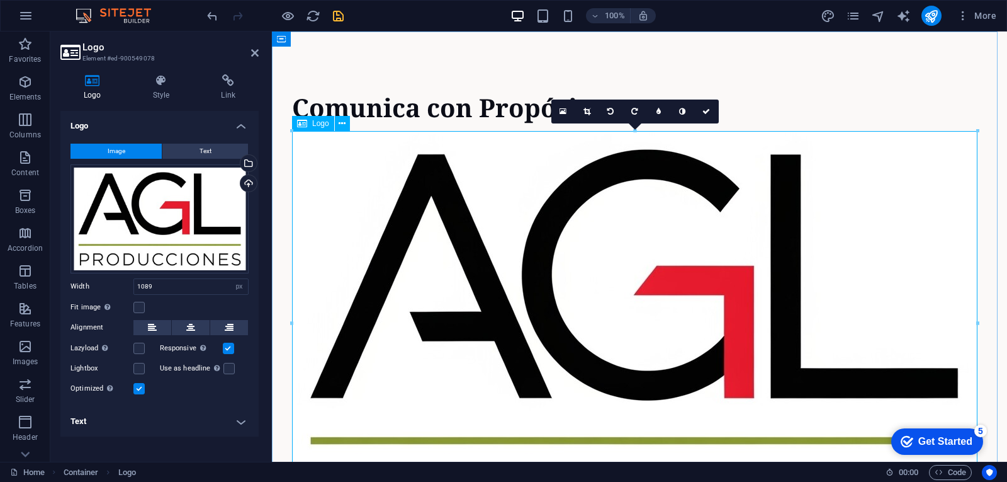
click at [644, 133] on div at bounding box center [639, 323] width 695 height 384
click at [181, 205] on div "Drag files here, click to choose files or select files from Files or our free s…" at bounding box center [159, 218] width 178 height 109
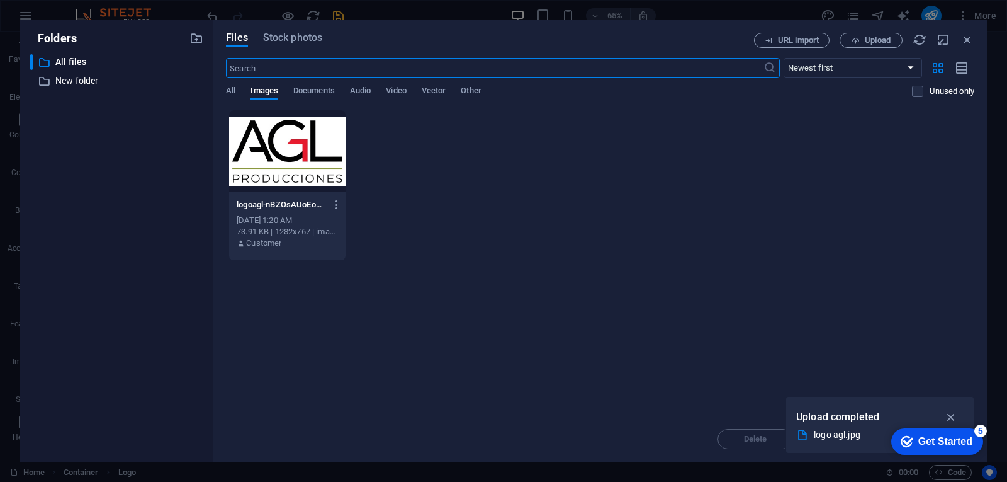
click at [181, 205] on div "​ All files All files ​ New folder New folder" at bounding box center [116, 252] width 173 height 397
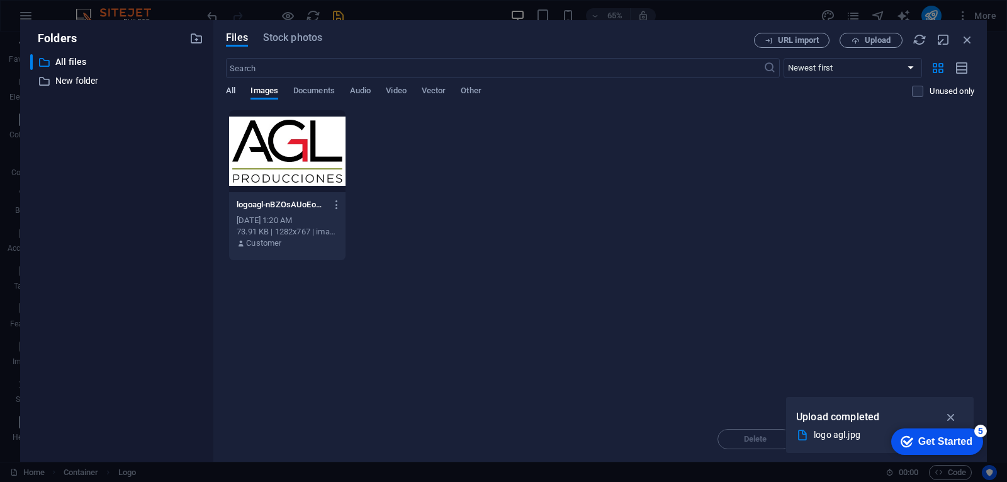
click at [231, 87] on span "All" at bounding box center [230, 92] width 9 height 18
click at [319, 91] on span "Documents" at bounding box center [314, 92] width 42 height 18
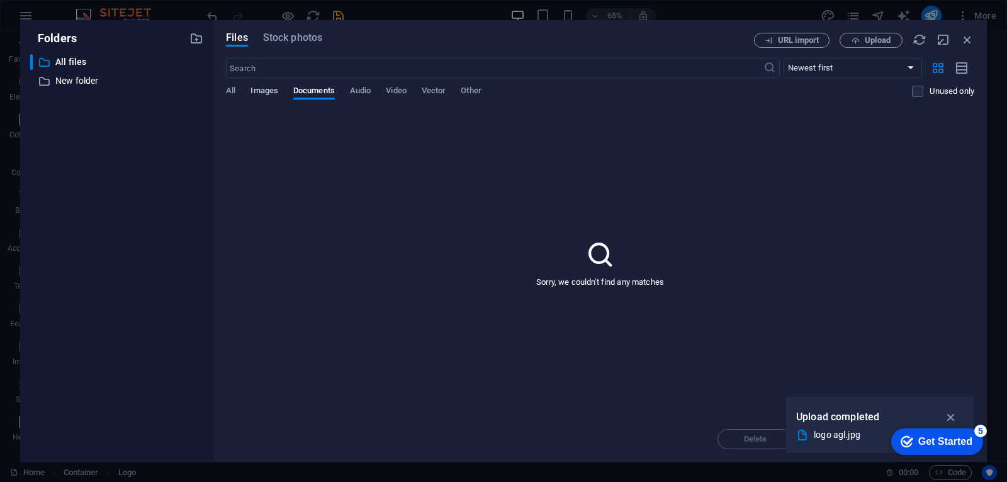
click at [271, 87] on span "Images" at bounding box center [265, 92] width 28 height 18
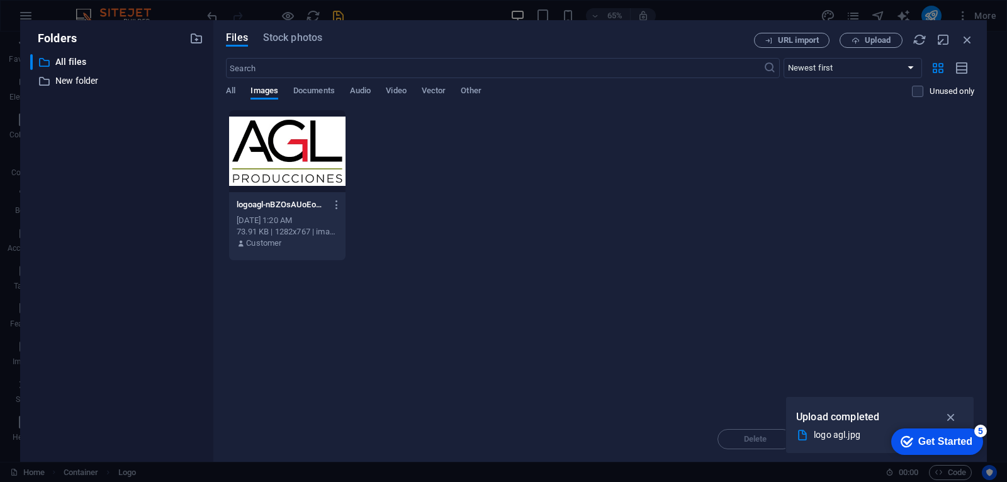
click at [626, 220] on div "logoagl-nBZOsAUoEoDjsZ1kOB4ptw.jpg logoagl-nBZOsAUoEoDjsZ1kOB4ptw.jpg [DATE] 1:…" at bounding box center [600, 185] width 748 height 151
click at [948, 415] on icon "button" at bounding box center [951, 417] width 14 height 14
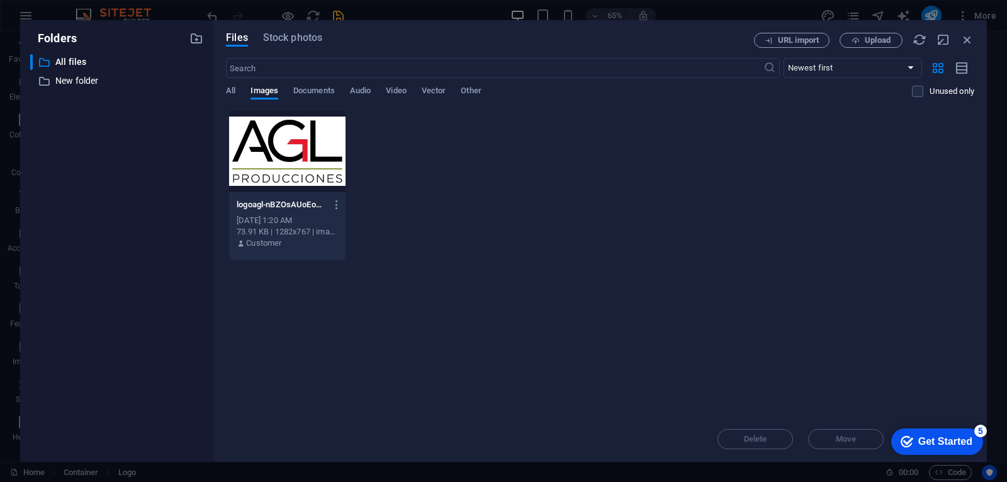
click at [964, 441] on div "Get Started" at bounding box center [945, 441] width 54 height 11
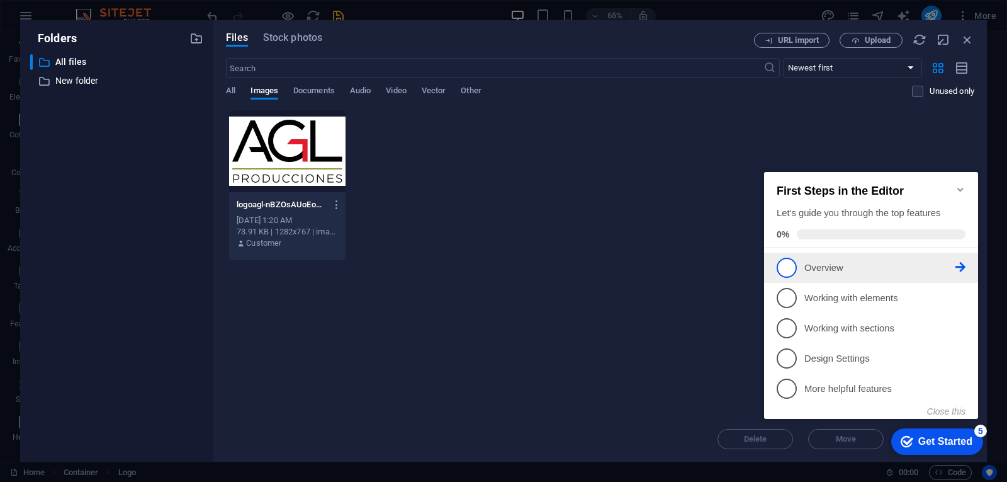
click at [793, 268] on span "1" at bounding box center [787, 267] width 20 height 20
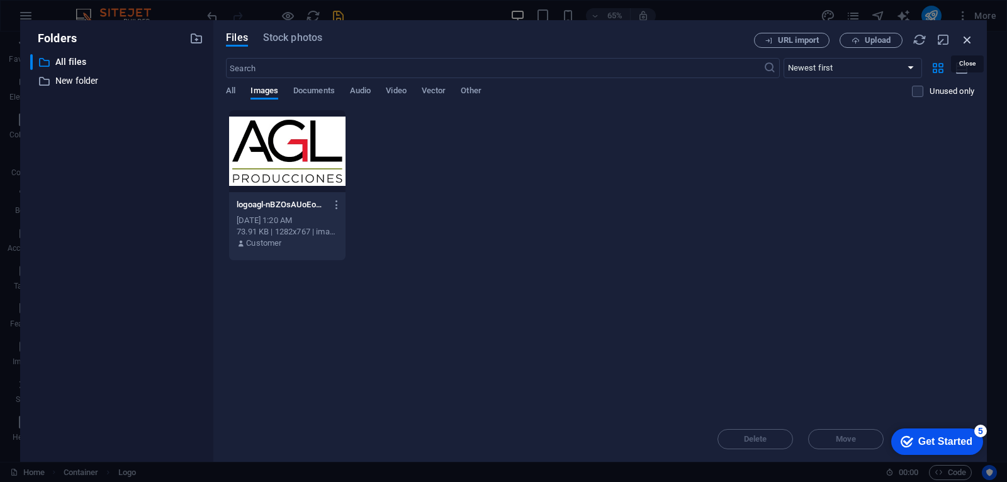
click at [968, 38] on icon "button" at bounding box center [967, 40] width 14 height 14
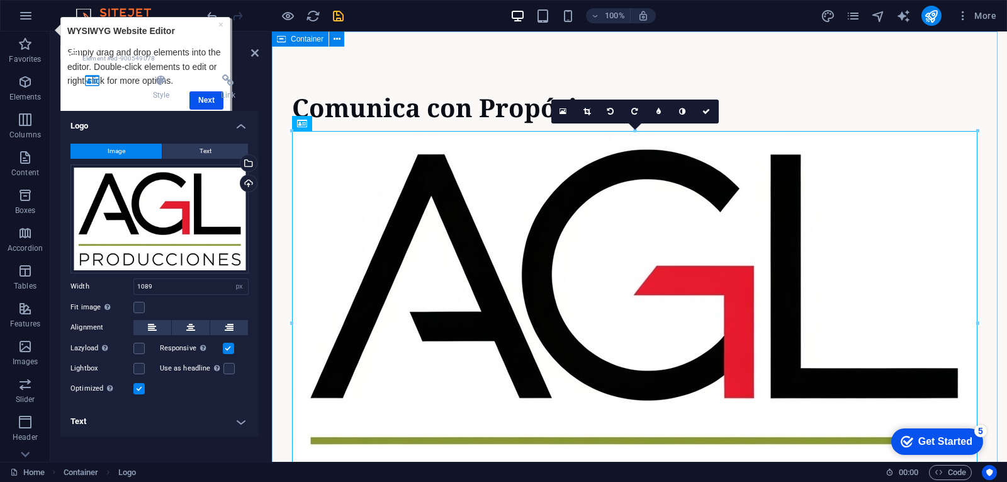
click at [352, 73] on div "Comunica con Propósito" at bounding box center [639, 303] width 735 height 544
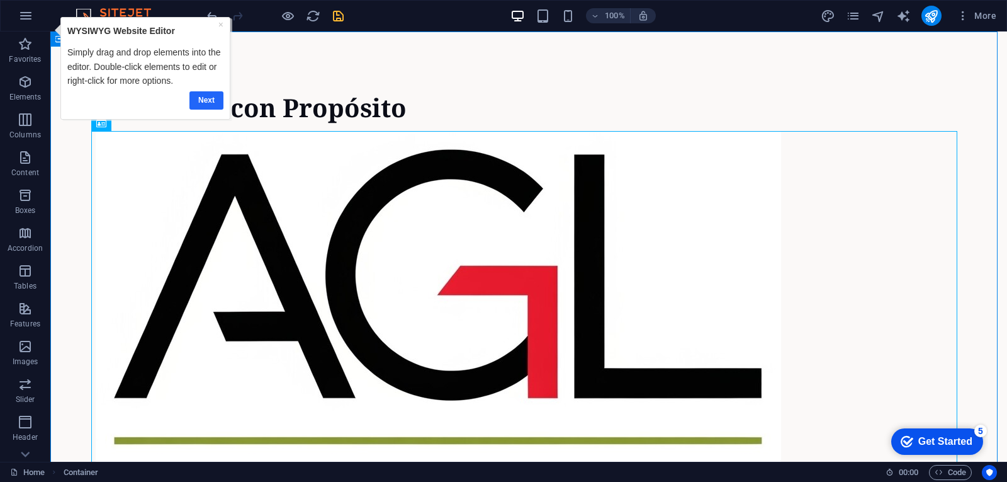
click at [216, 103] on link "Next" at bounding box center [206, 100] width 34 height 18
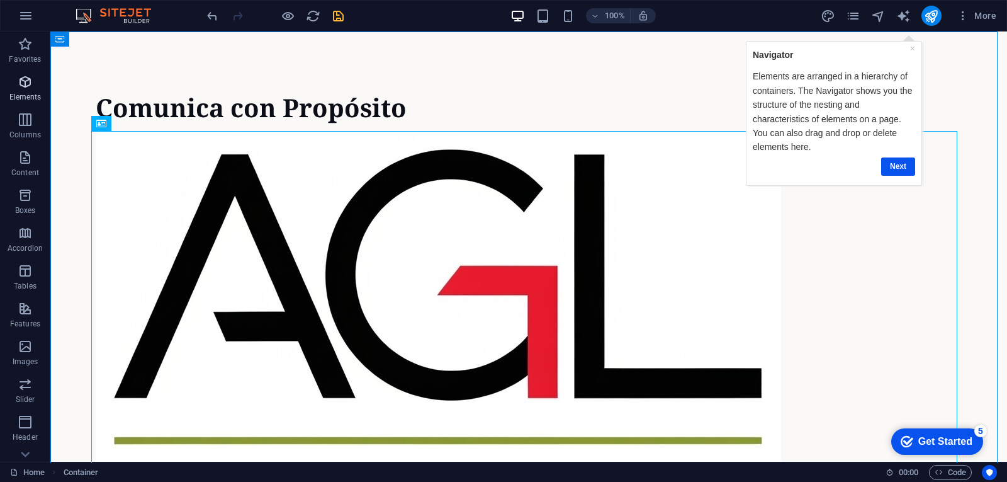
click at [23, 87] on icon "button" at bounding box center [25, 81] width 15 height 15
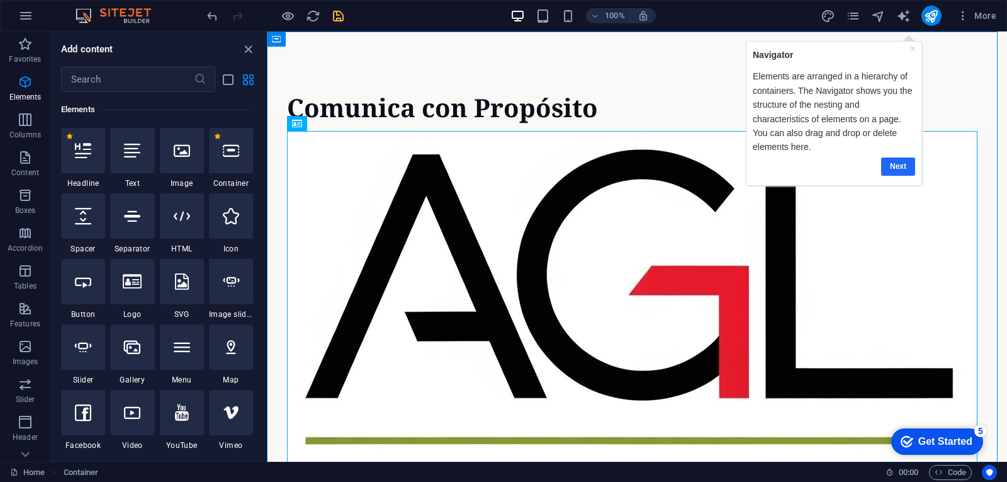
click at [901, 169] on link "Next" at bounding box center [898, 166] width 34 height 18
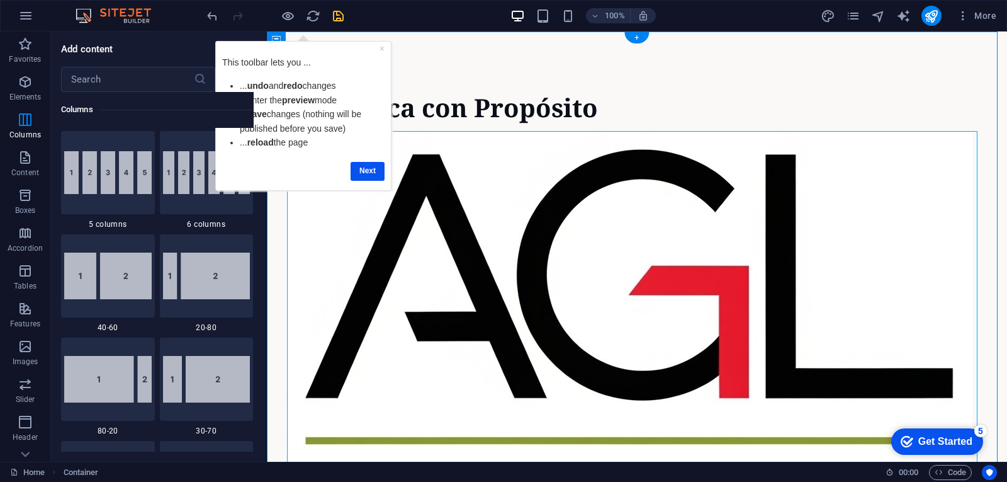
scroll to position [114, 0]
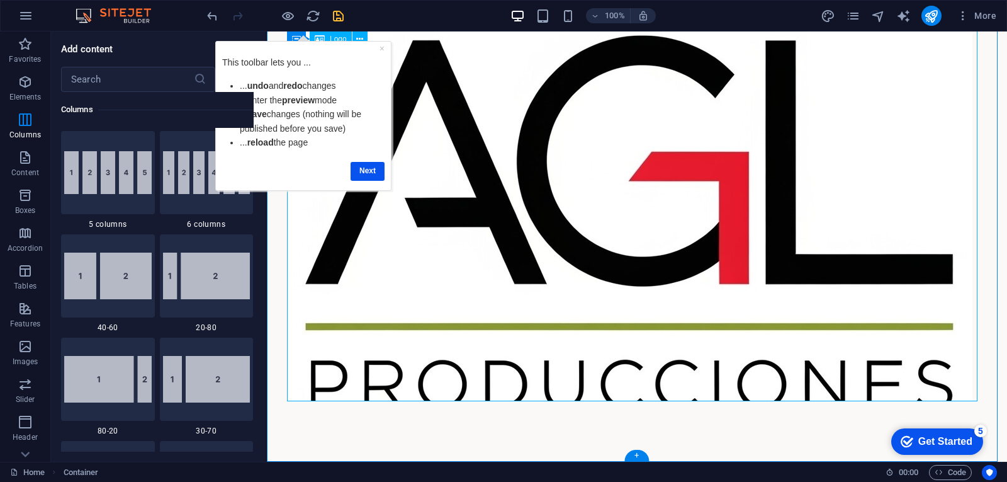
click at [645, 381] on div at bounding box center [637, 209] width 700 height 384
select select "px"
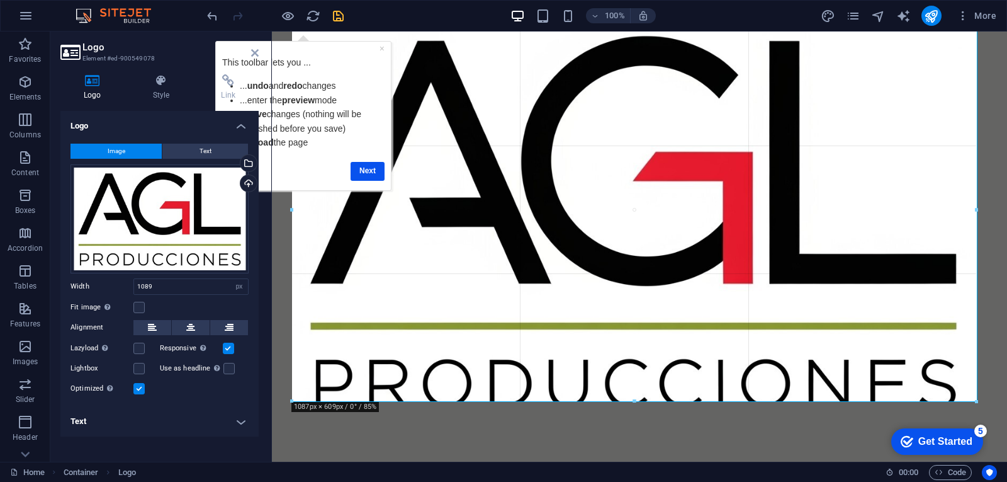
scroll to position [113, 0]
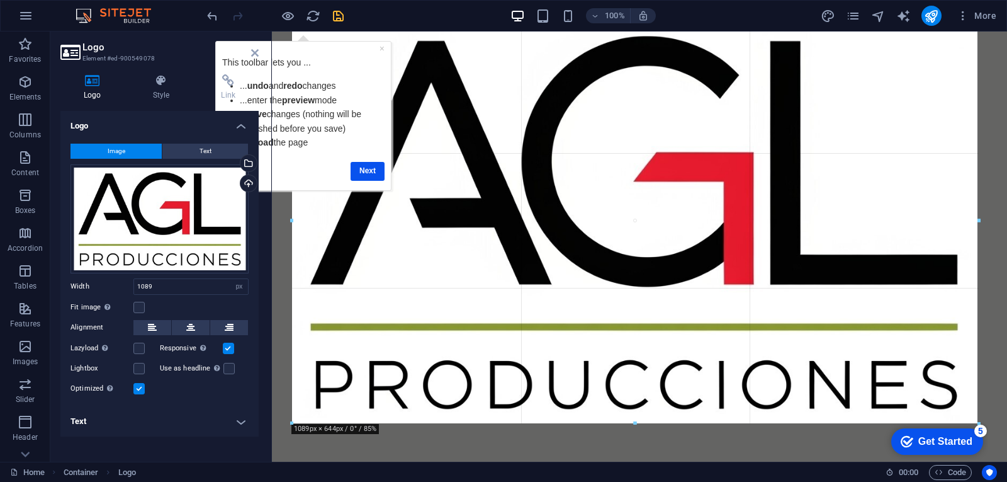
drag, startPoint x: 634, startPoint y: 400, endPoint x: 633, endPoint y: 422, distance: 21.4
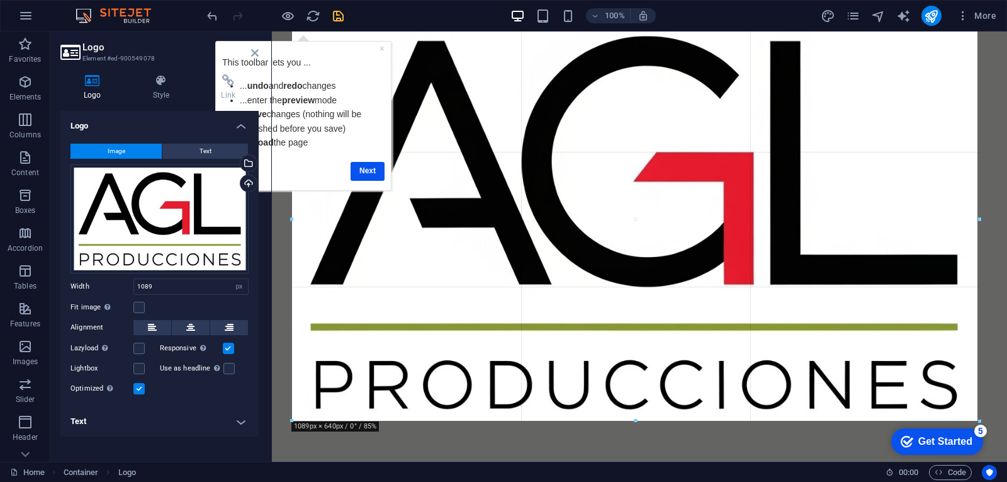
drag, startPoint x: 637, startPoint y: 402, endPoint x: 636, endPoint y: 421, distance: 18.9
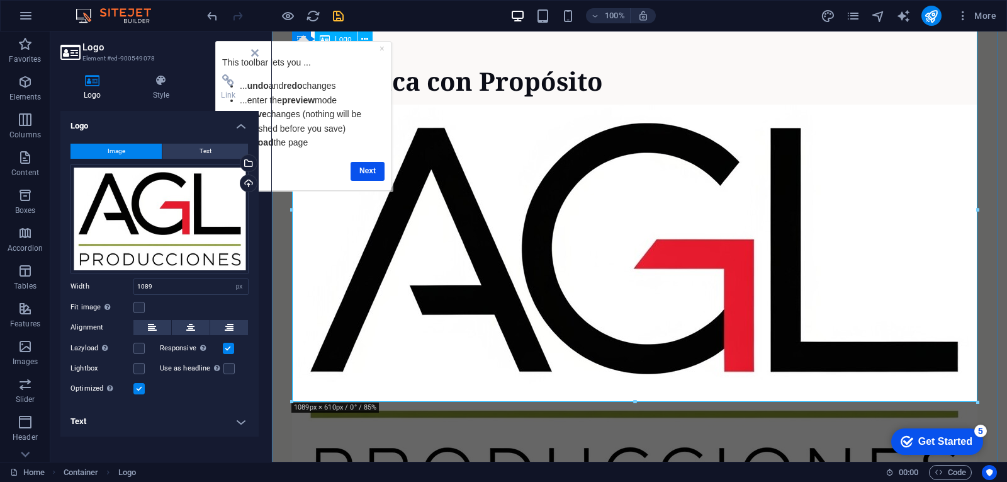
scroll to position [0, 0]
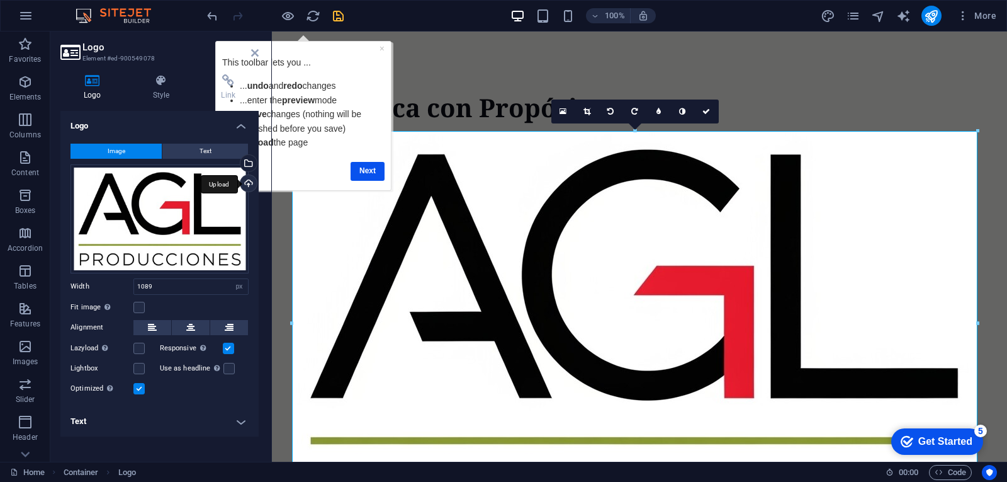
click at [252, 183] on div "Upload" at bounding box center [247, 184] width 19 height 19
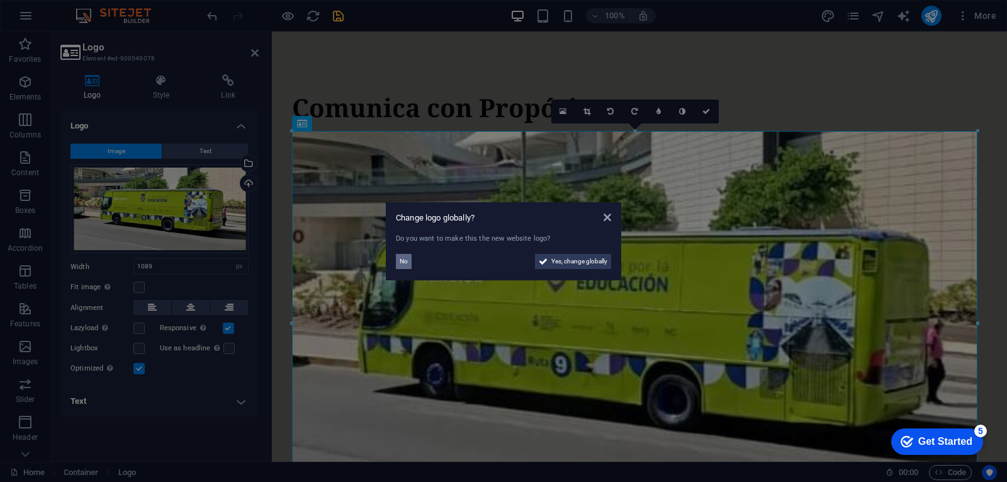
click at [405, 261] on span "No" at bounding box center [404, 261] width 8 height 15
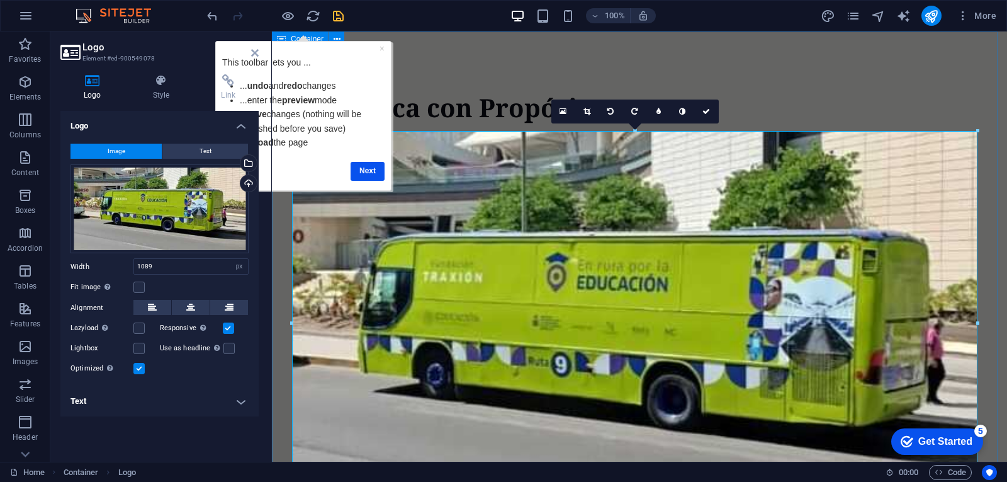
click at [452, 76] on div "Comunica con Propósito" at bounding box center [639, 303] width 735 height 544
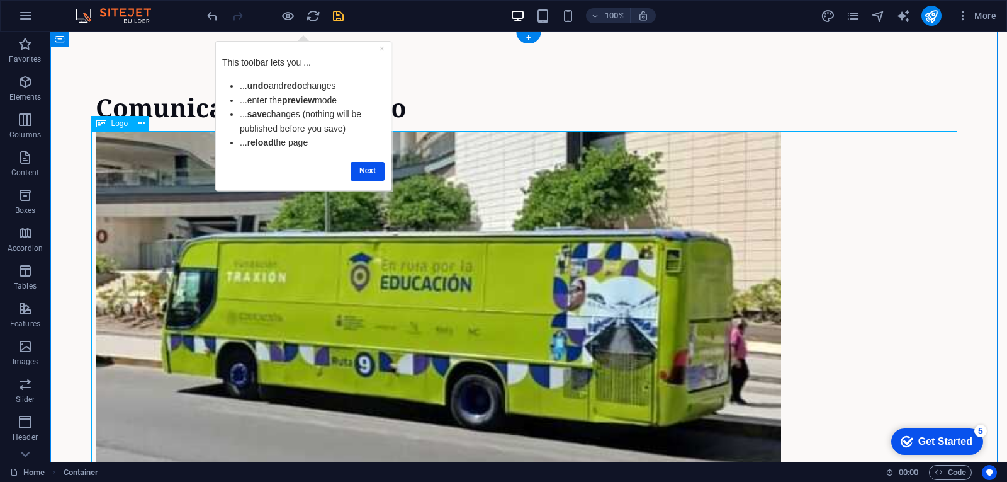
click at [820, 174] on div at bounding box center [529, 323] width 866 height 385
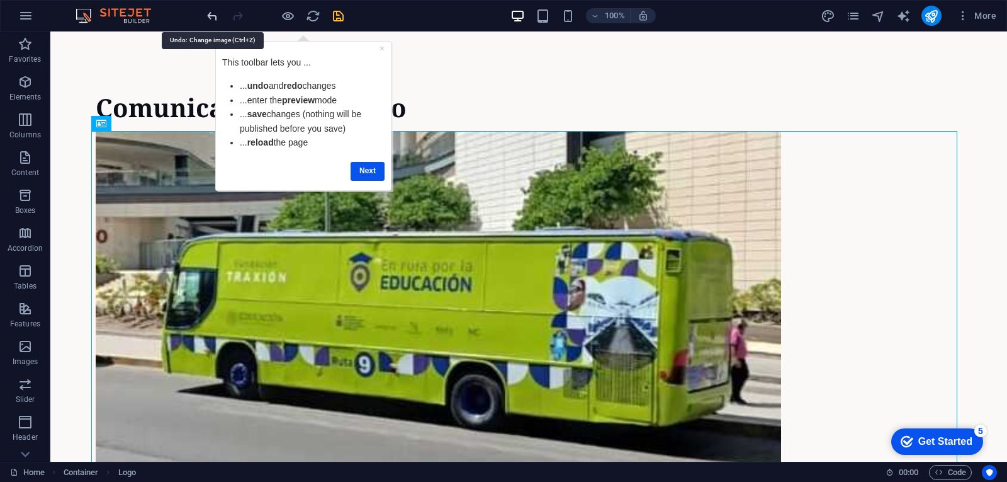
click at [212, 14] on icon "undo" at bounding box center [212, 16] width 14 height 14
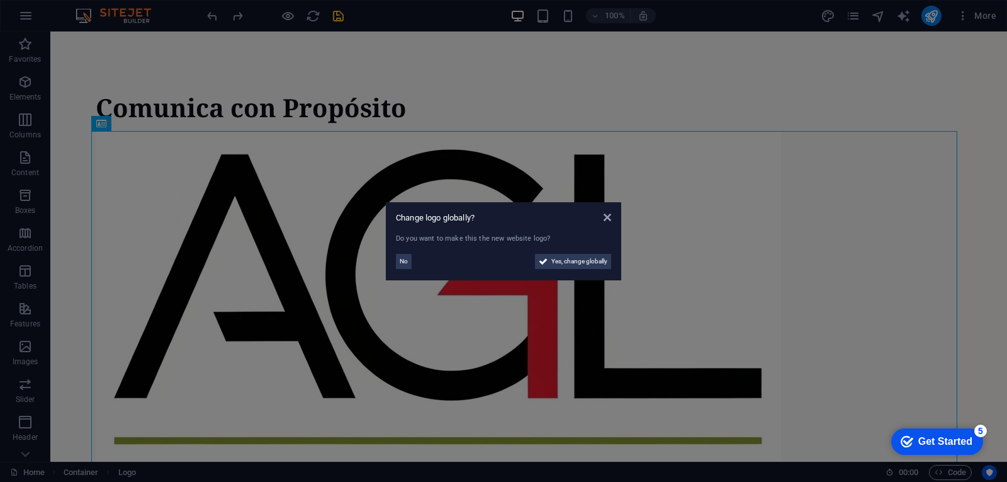
drag, startPoint x: 555, startPoint y: 79, endPoint x: 503, endPoint y: 48, distance: 60.5
click at [555, 79] on aside "Change logo globally? Do you want to make this the new website logo? No Yes, ch…" at bounding box center [503, 241] width 1007 height 482
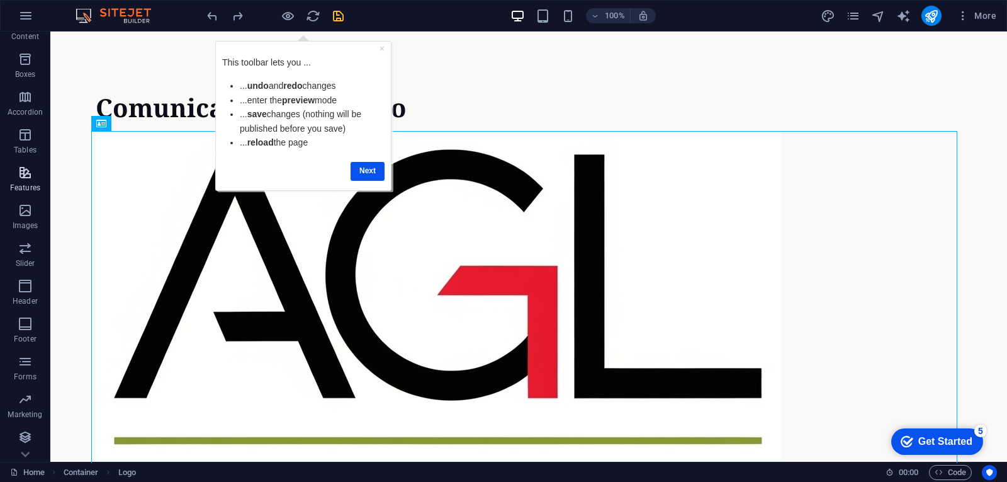
scroll to position [137, 0]
